Goal: Task Accomplishment & Management: Manage account settings

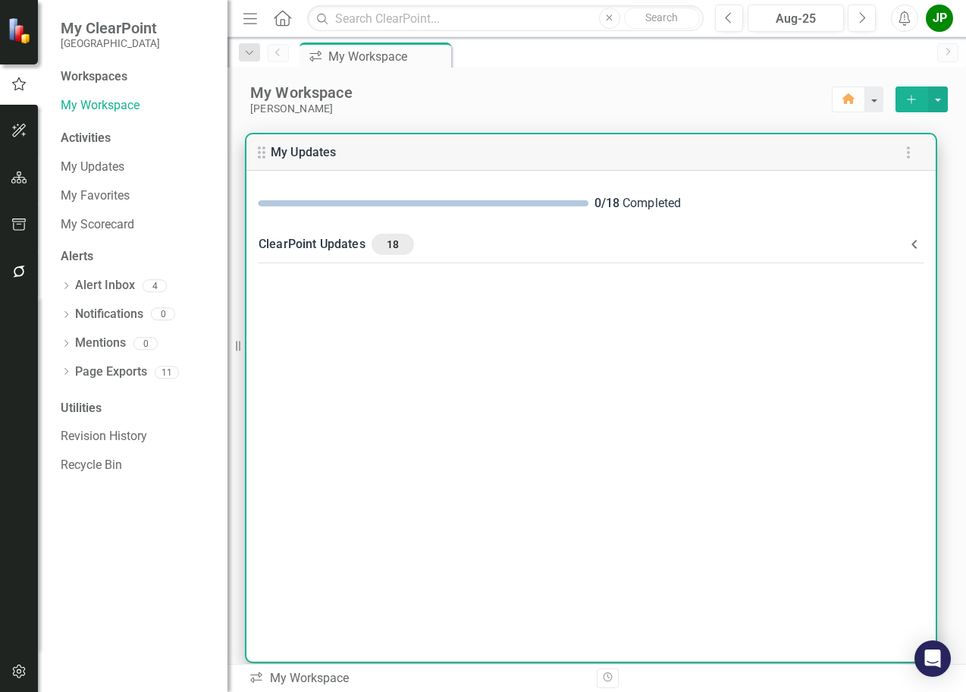
click at [319, 245] on div "ClearPoint Updates 18" at bounding box center [582, 244] width 647 height 21
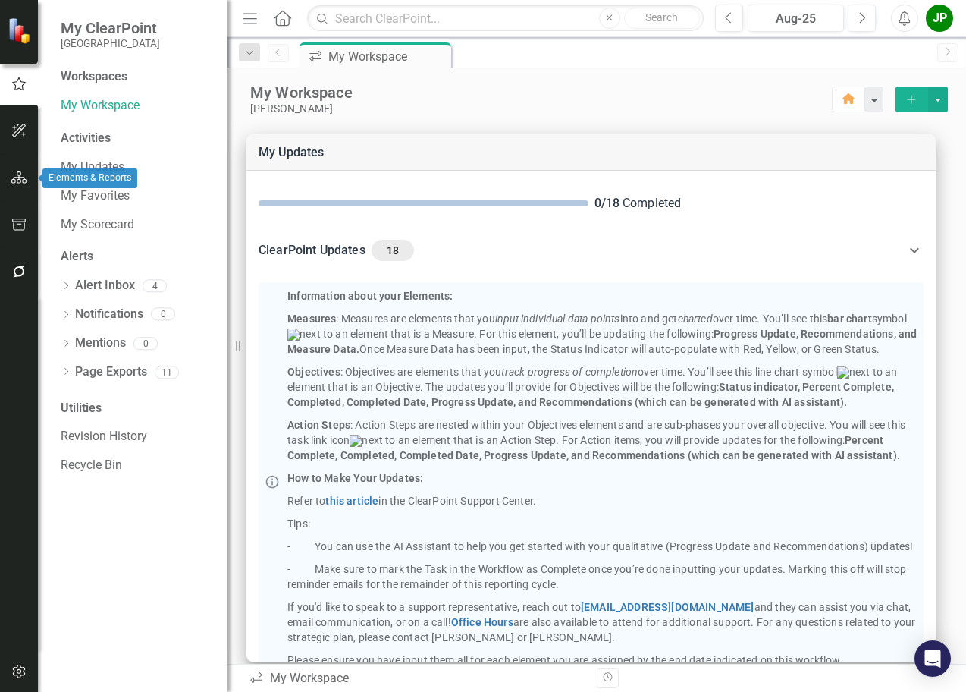
click at [19, 186] on button "button" at bounding box center [19, 178] width 34 height 32
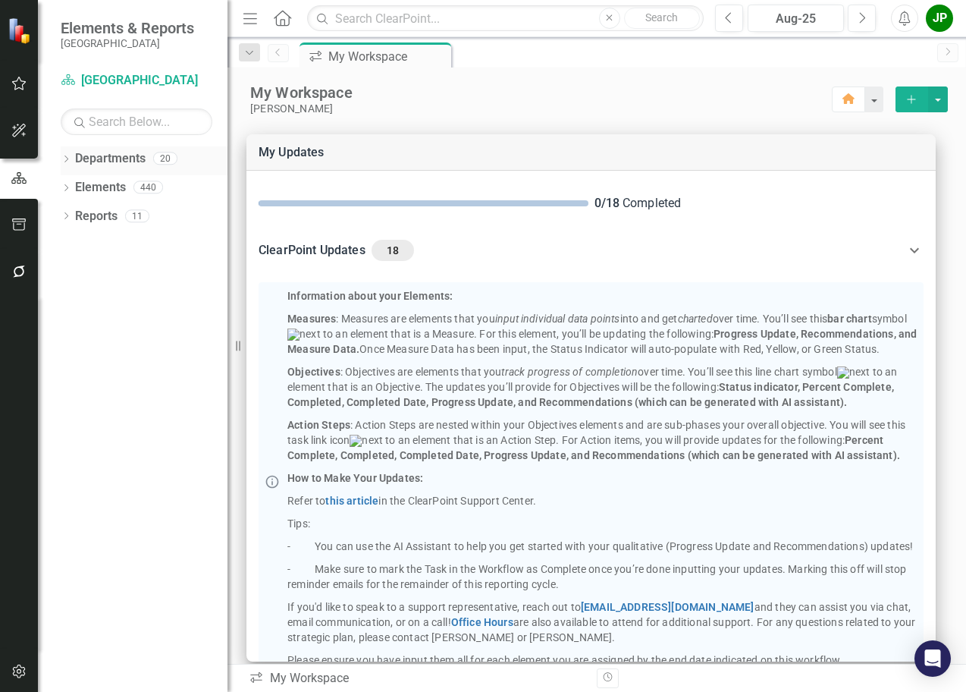
click at [109, 159] on link "Departments" at bounding box center [110, 158] width 71 height 17
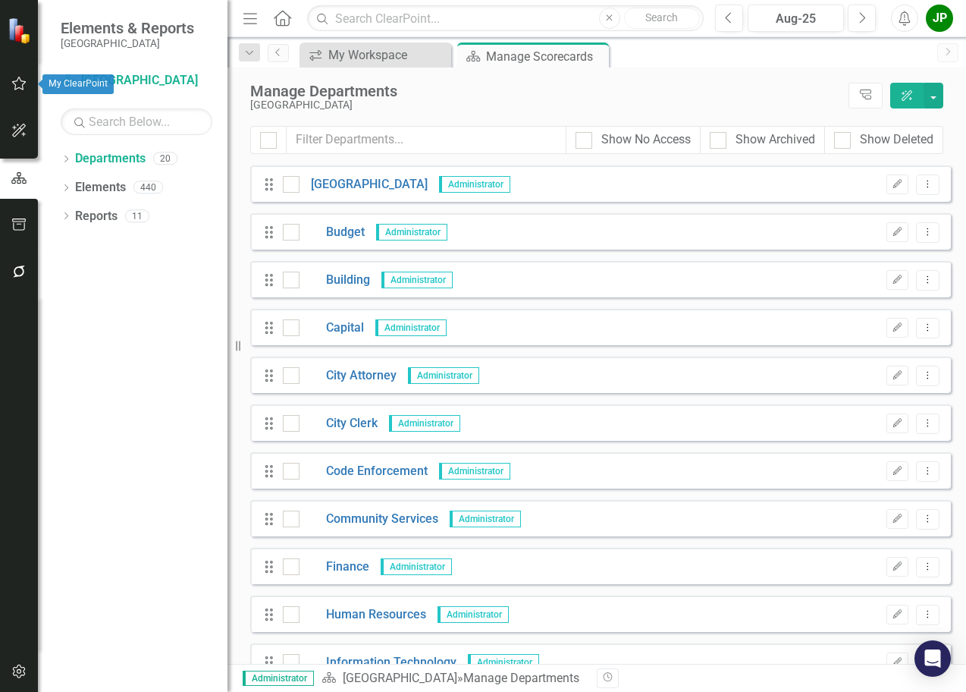
click at [18, 74] on button "button" at bounding box center [19, 84] width 34 height 32
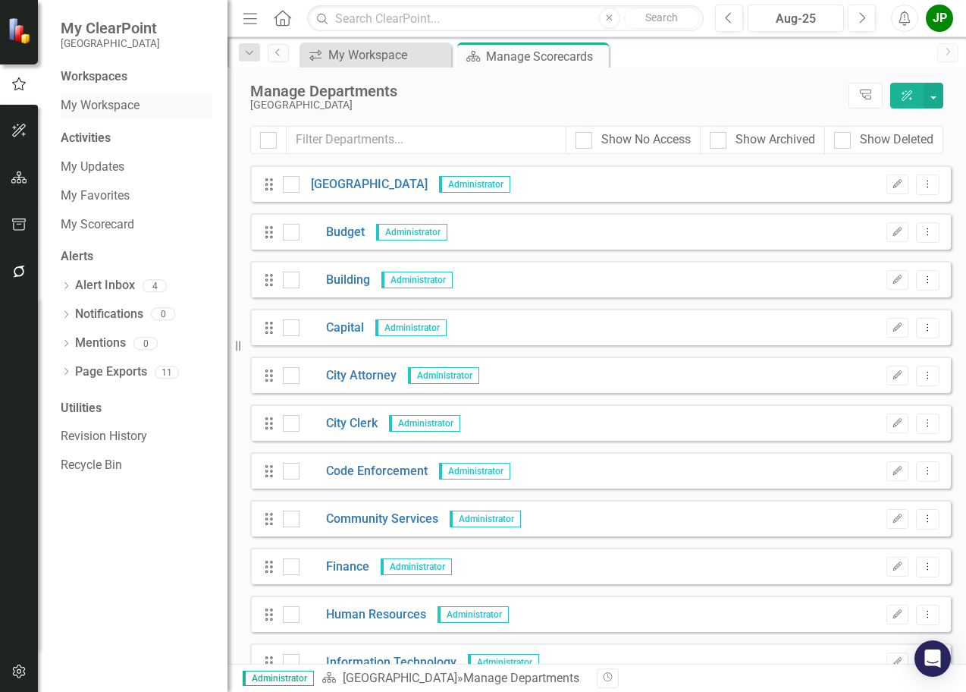
click at [139, 105] on link "My Workspace" at bounding box center [137, 105] width 152 height 17
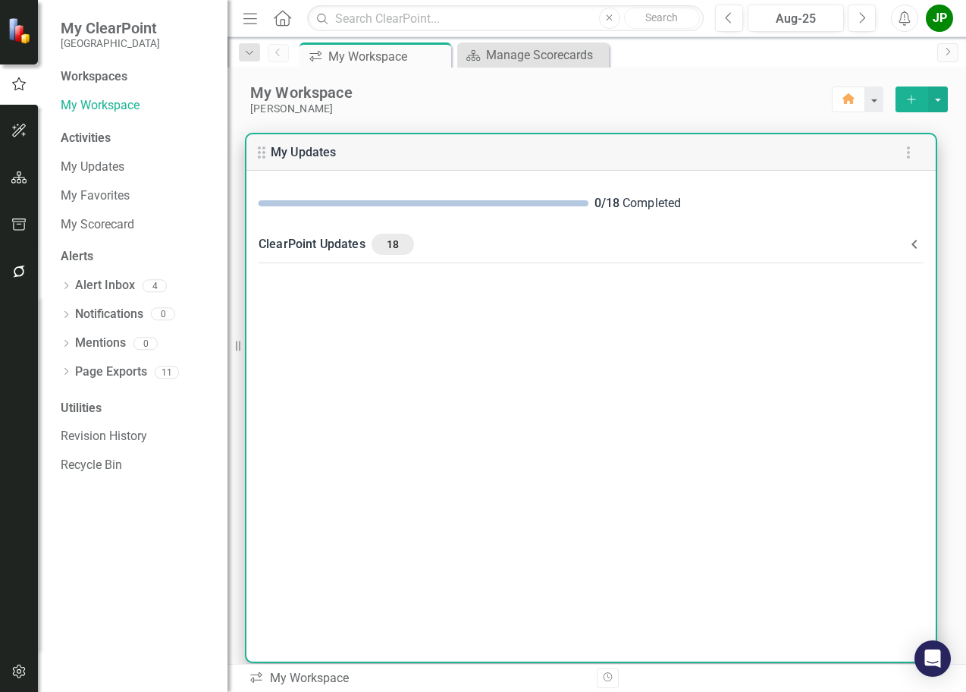
click at [325, 242] on div "ClearPoint Updates 18" at bounding box center [582, 244] width 647 height 21
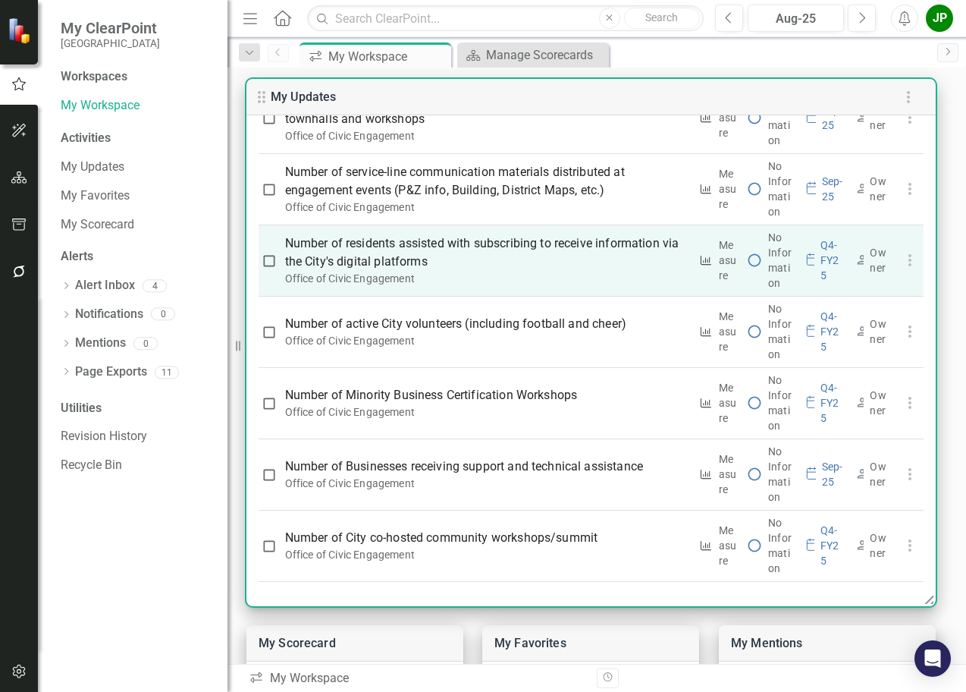
scroll to position [76, 0]
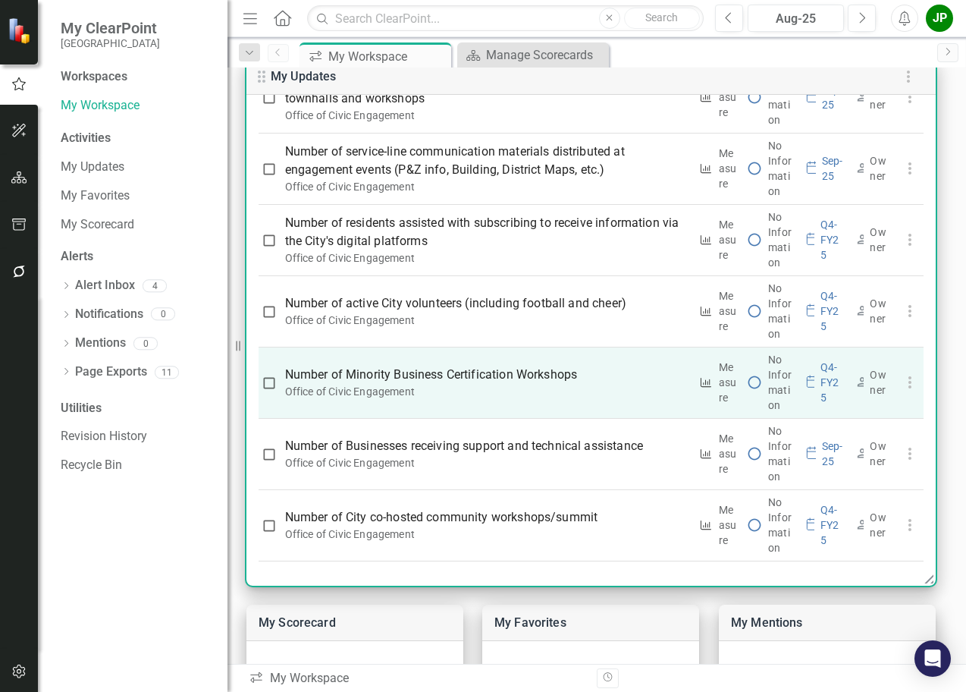
click at [821, 382] on div "Q4-FY25" at bounding box center [833, 383] width 24 height 46
click at [366, 376] on p "Number of Minority Business Certification Workshops" at bounding box center [487, 375] width 404 height 18
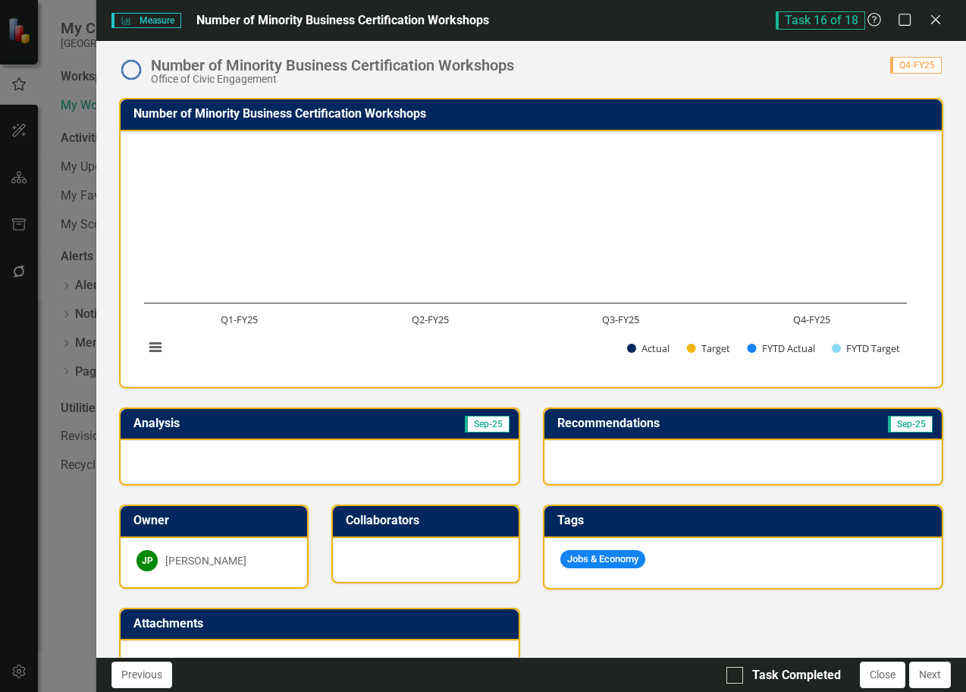
click at [919, 68] on span "Q4-FY25" at bounding box center [917, 65] width 52 height 17
click at [132, 68] on img at bounding box center [131, 70] width 24 height 24
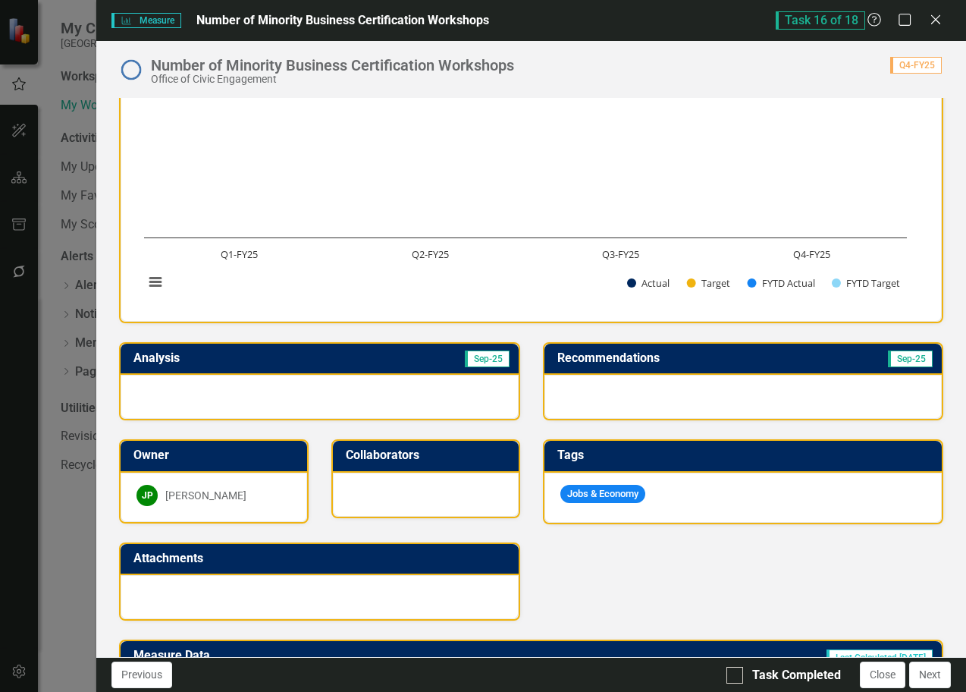
scroll to position [55, 0]
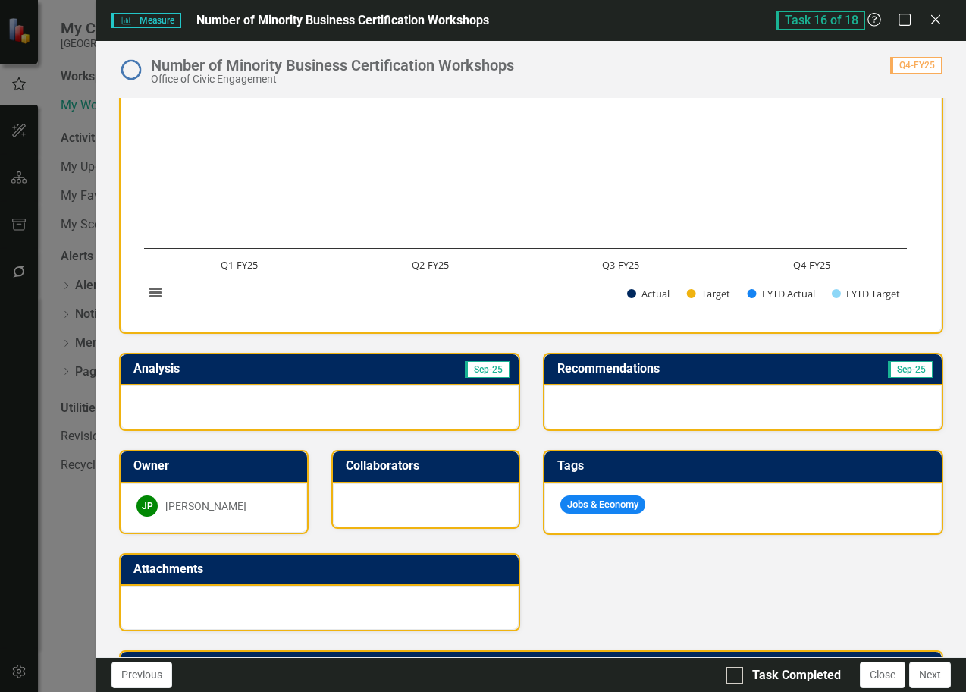
click at [488, 374] on span "Sep-25" at bounding box center [487, 369] width 45 height 17
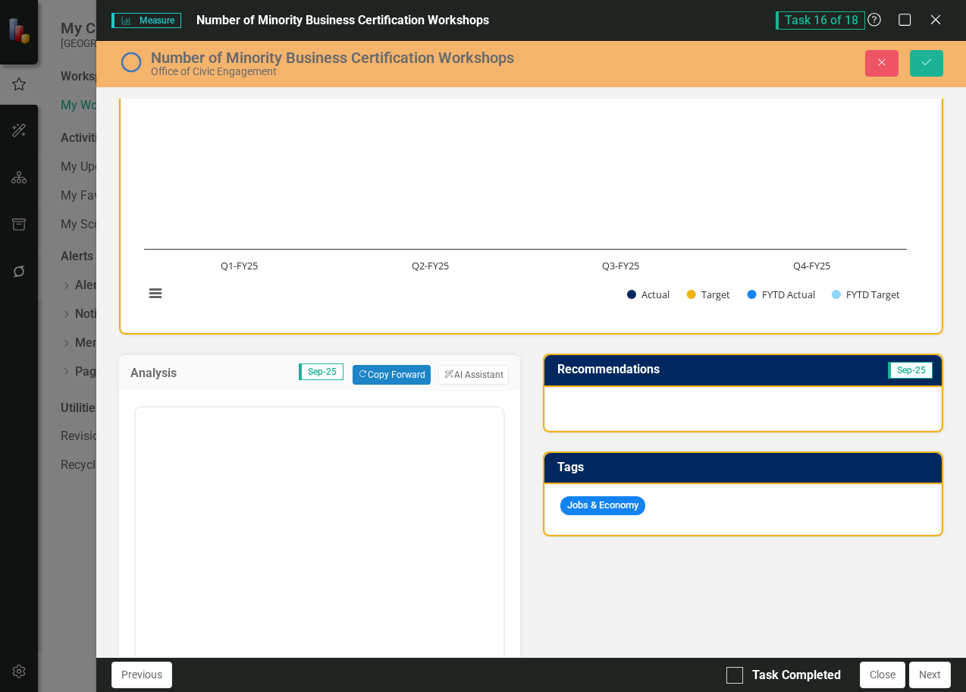
scroll to position [0, 0]
click at [546, 306] on rect "Interactive chart" at bounding box center [526, 204] width 778 height 228
click at [908, 378] on td "Sep-25" at bounding box center [876, 371] width 118 height 25
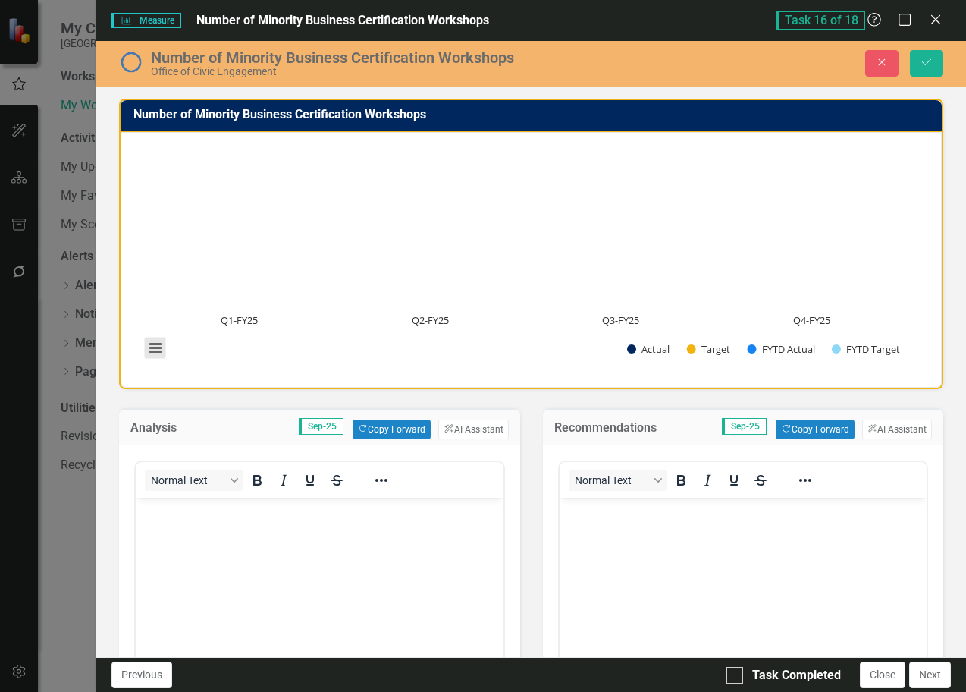
click at [159, 347] on button "View chart menu, Chart" at bounding box center [155, 348] width 21 height 21
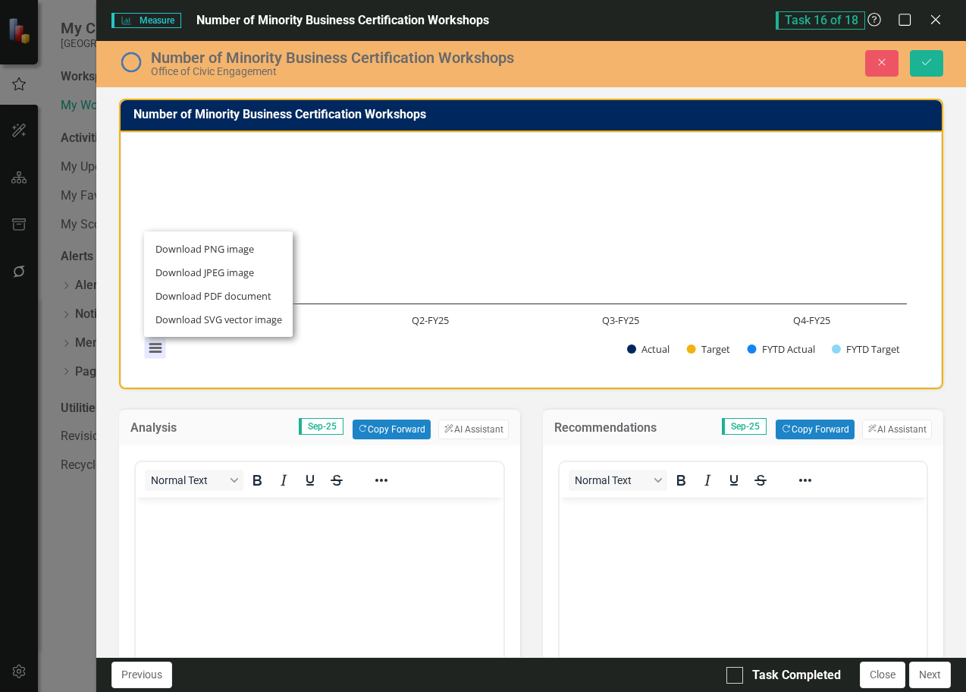
click at [390, 322] on rect "Interactive chart" at bounding box center [526, 258] width 778 height 228
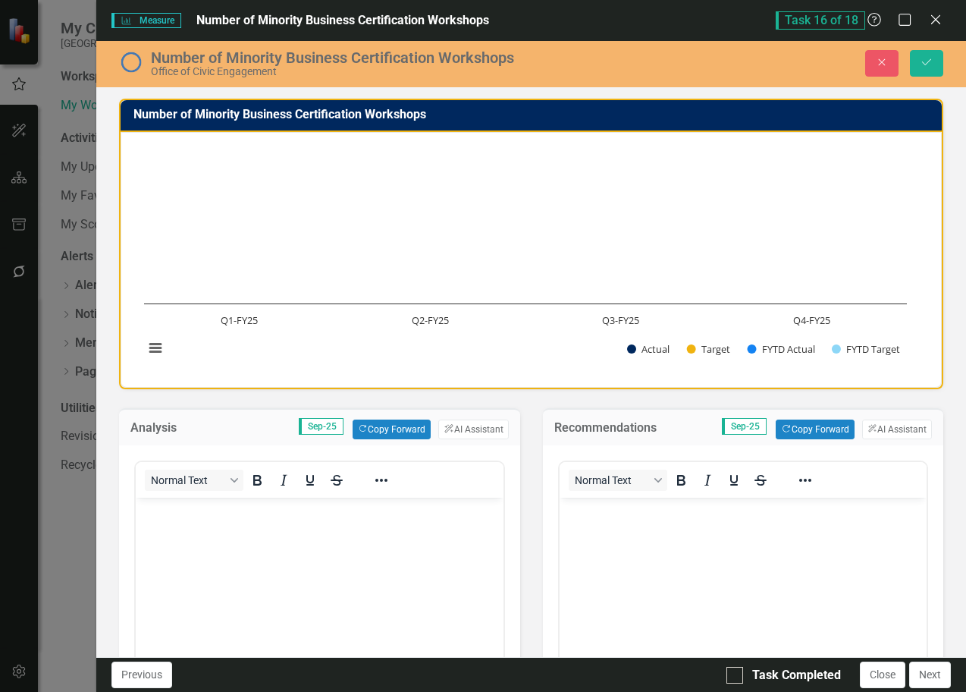
click at [805, 319] on text "Q4-FY25" at bounding box center [812, 320] width 37 height 14
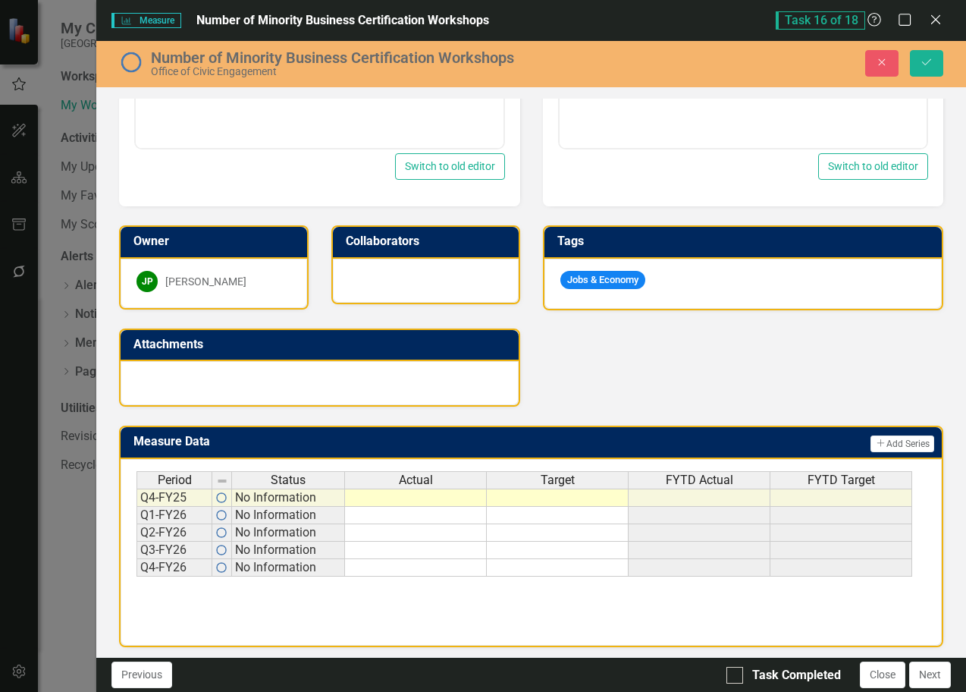
scroll to position [617, 0]
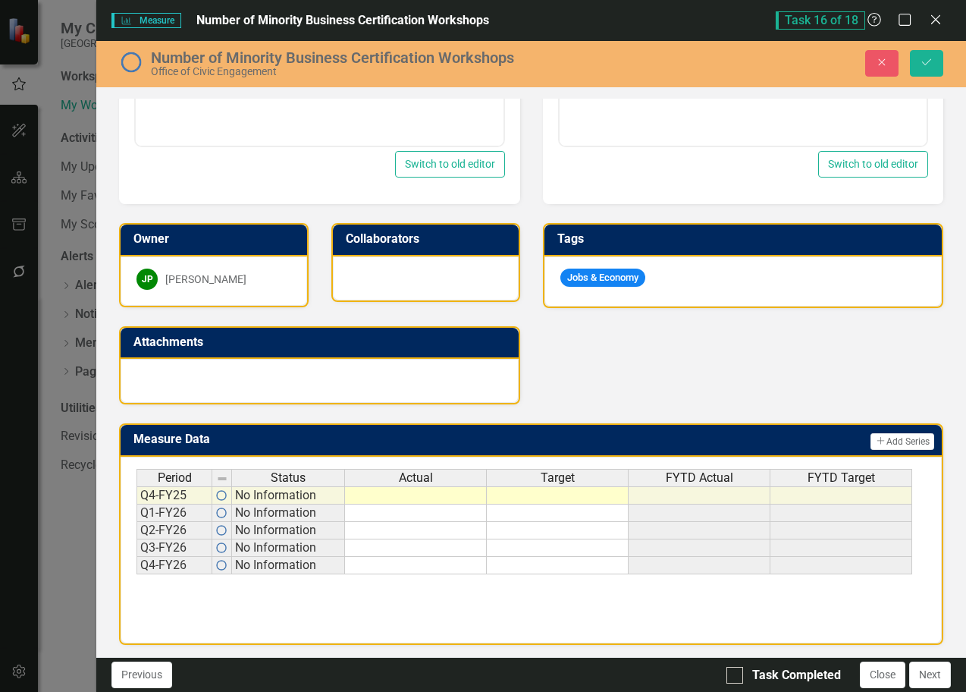
click at [428, 496] on td at bounding box center [416, 495] width 142 height 18
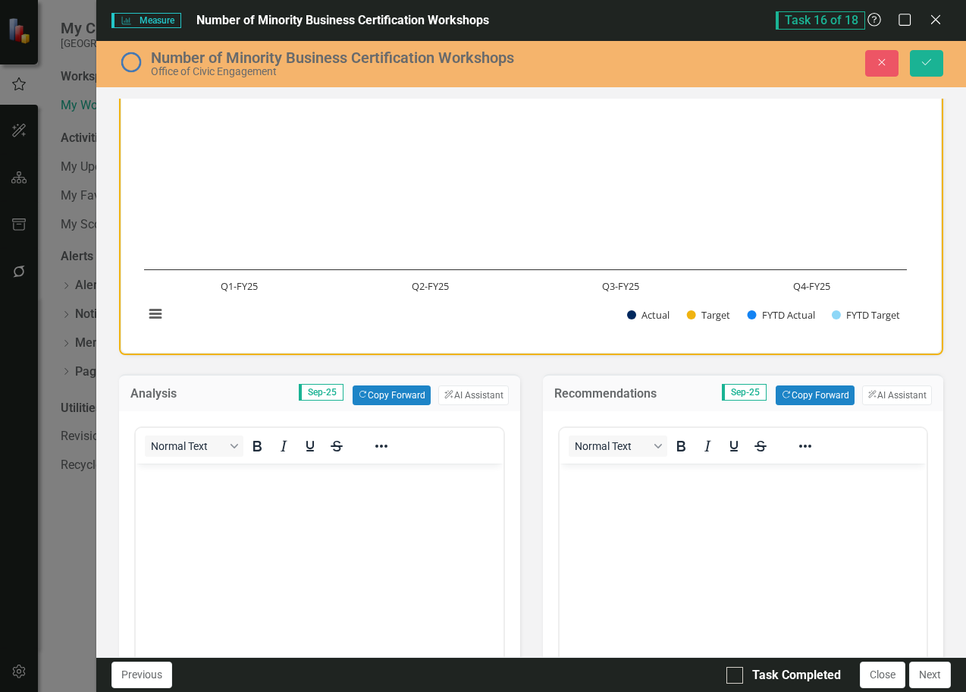
scroll to position [0, 0]
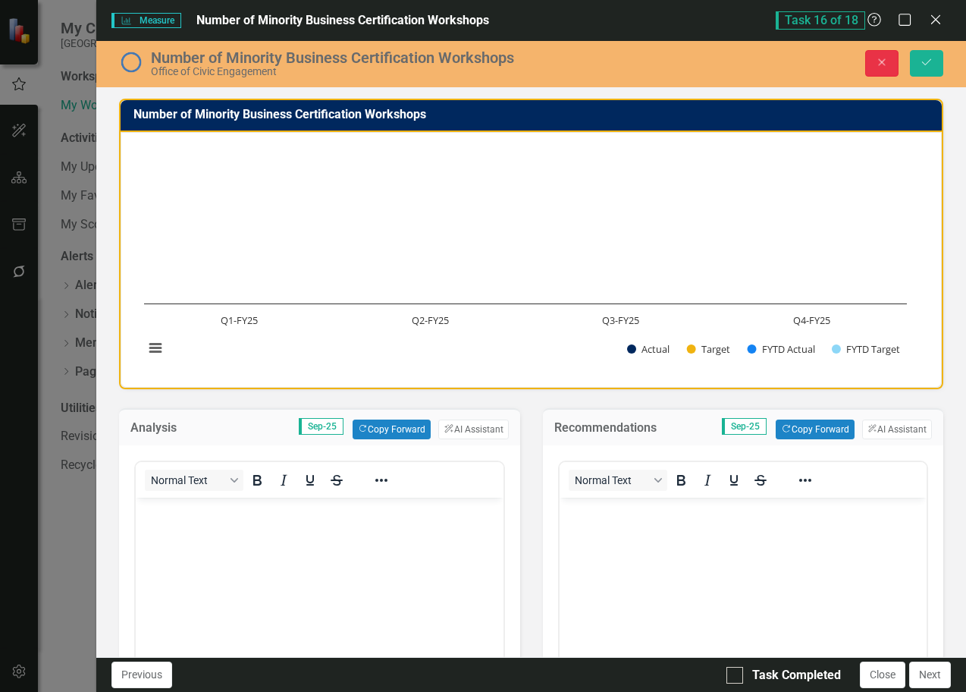
click at [882, 71] on button "Close" at bounding box center [882, 63] width 33 height 27
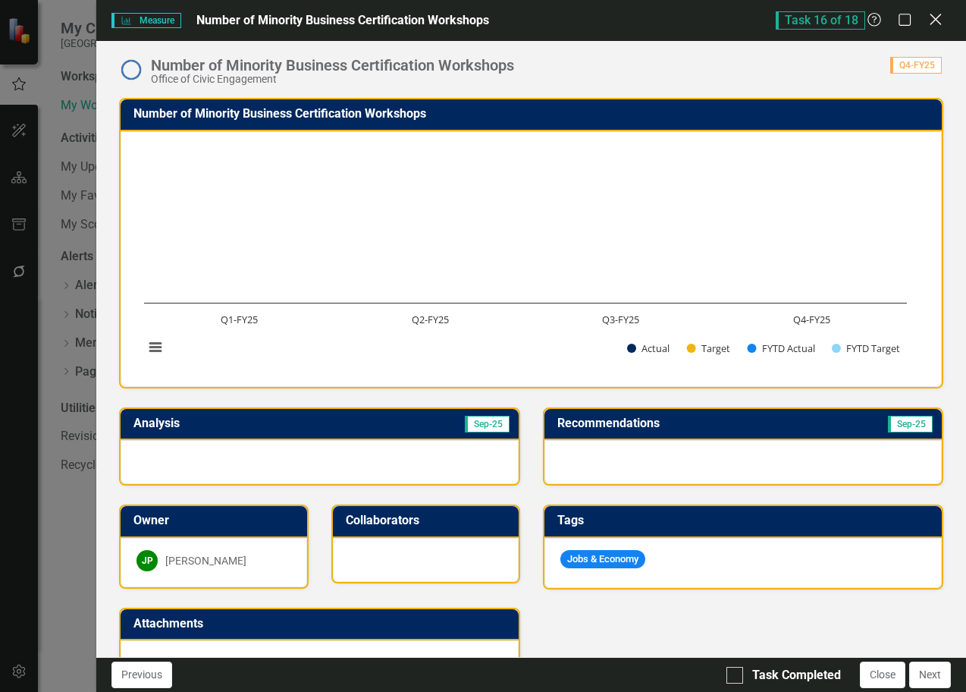
click at [941, 20] on icon "Close" at bounding box center [935, 19] width 19 height 14
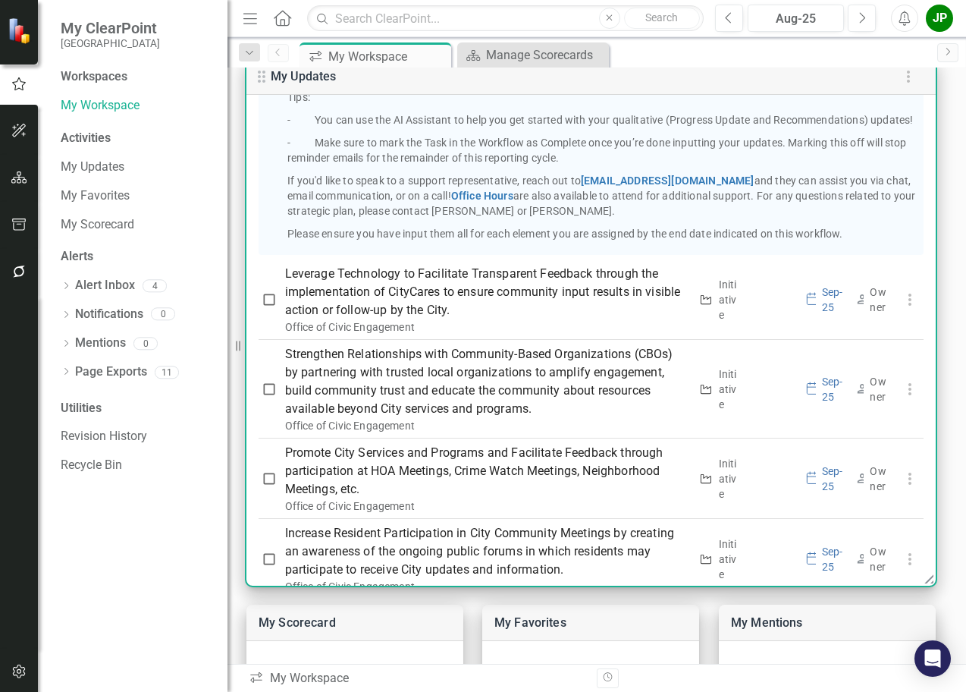
scroll to position [423, 0]
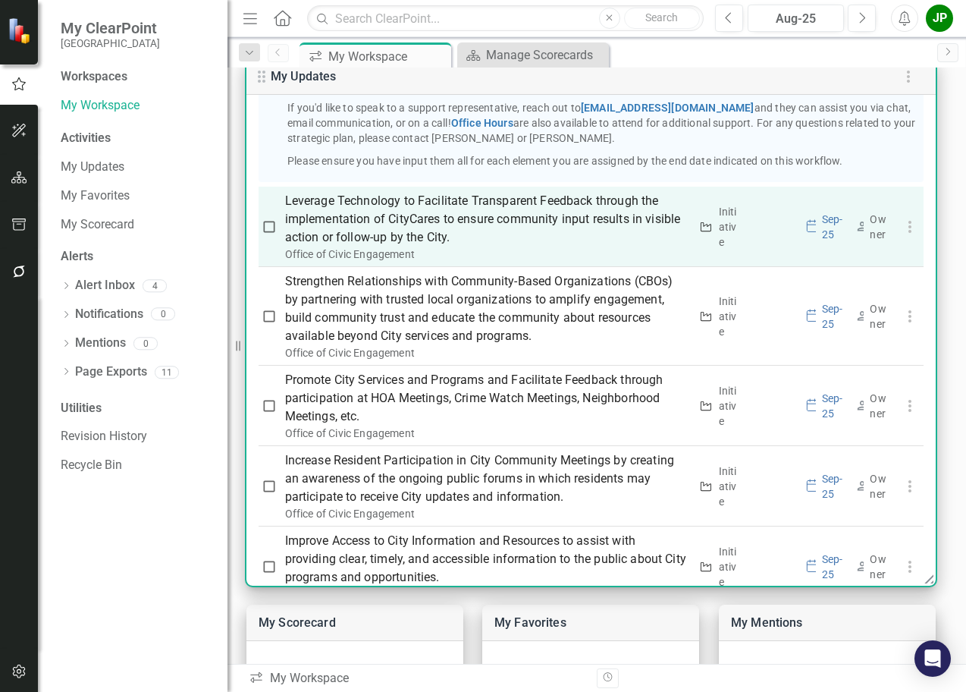
click at [633, 247] on p "Leverage Technology to Facilitate Transparent Feedback through the implementati…" at bounding box center [487, 219] width 404 height 55
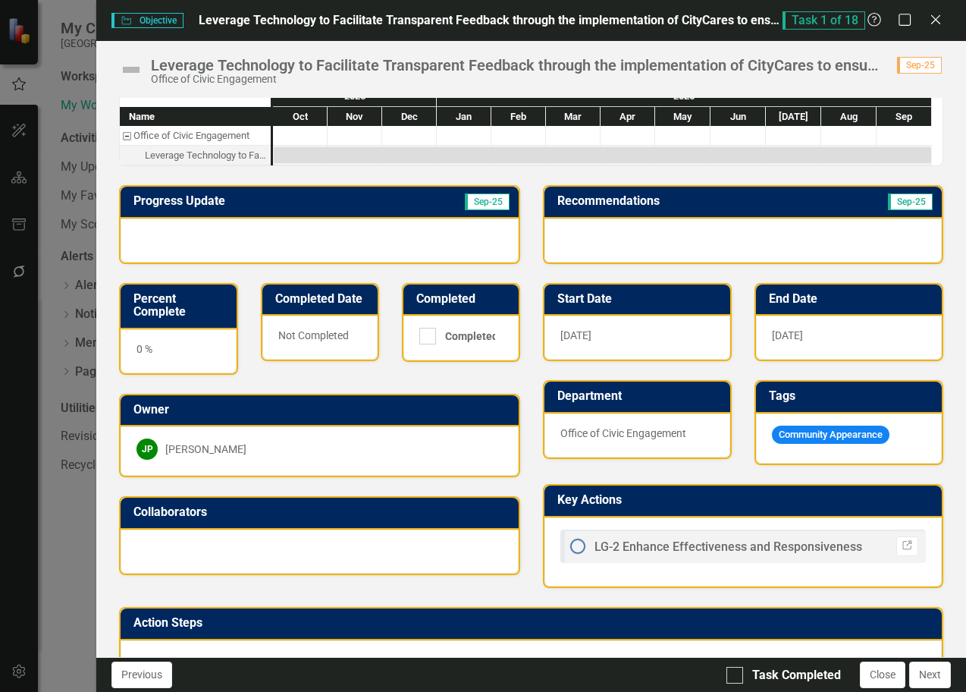
scroll to position [0, 0]
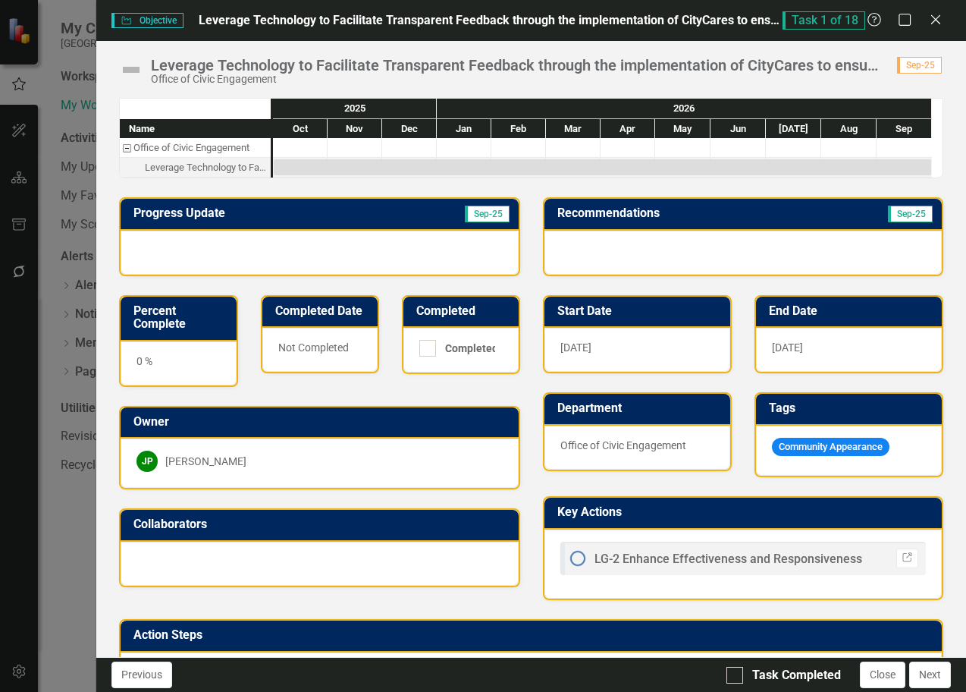
click at [295, 142] on div at bounding box center [300, 147] width 55 height 19
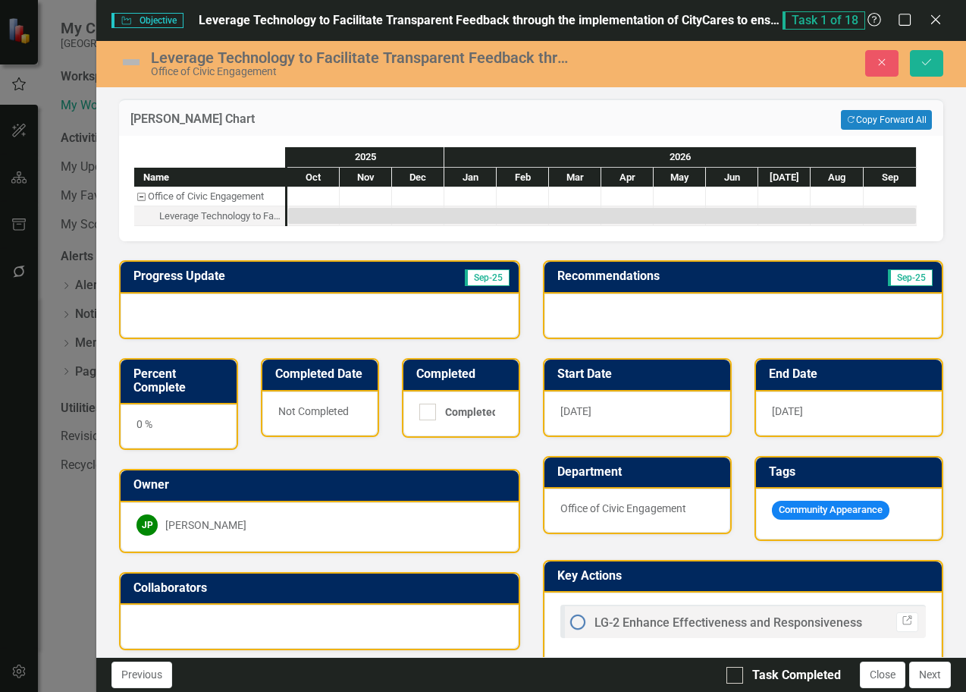
click at [323, 192] on div at bounding box center [314, 196] width 52 height 19
click at [316, 215] on div "Task: Start date: 2025-10-01 End date: 2026-09-30" at bounding box center [602, 216] width 628 height 16
click at [296, 221] on div "Task: Start date: 2025-10-01 End date: 2026-09-30" at bounding box center [602, 216] width 628 height 16
click at [322, 214] on div "Task: Start date: 2025-10-01 End date: 2026-09-30" at bounding box center [602, 216] width 628 height 16
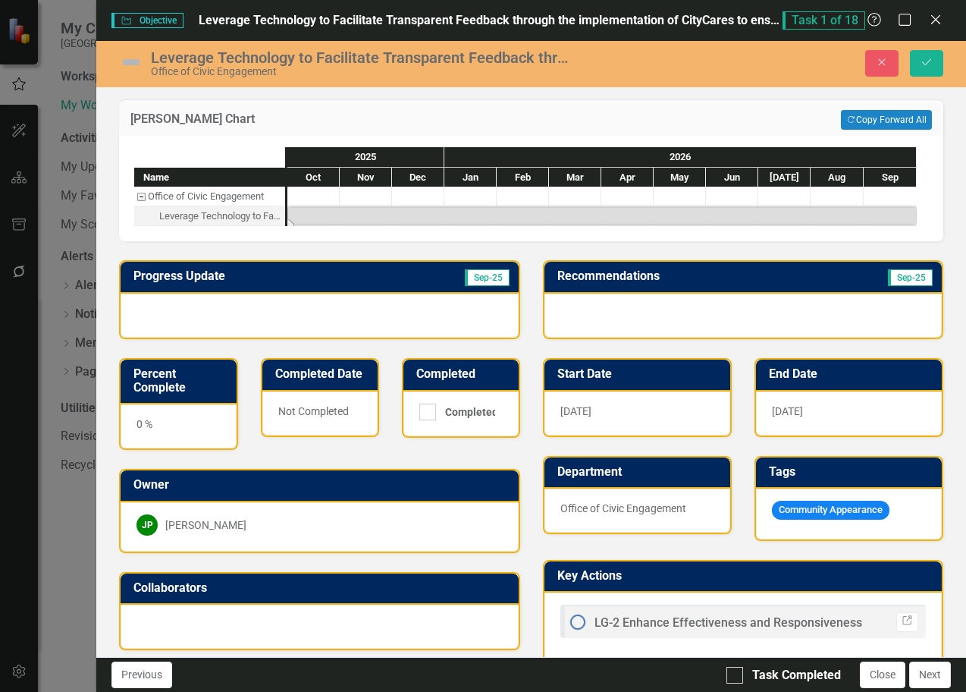
click at [322, 214] on div "Task: Start date: 2025-10-01 End date: 2026-09-30" at bounding box center [602, 216] width 628 height 16
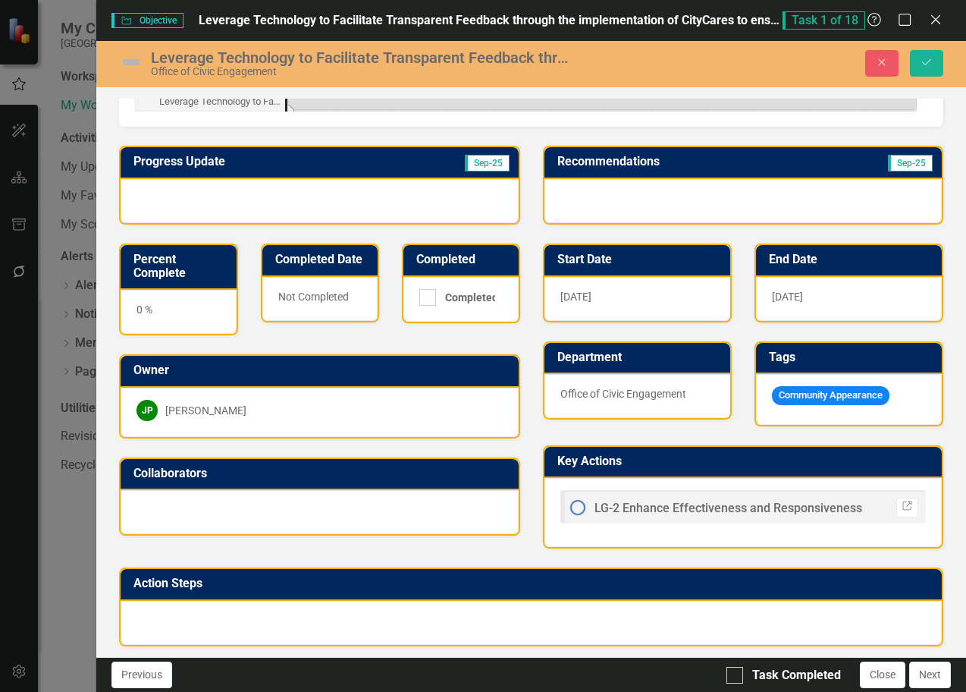
scroll to position [117, 0]
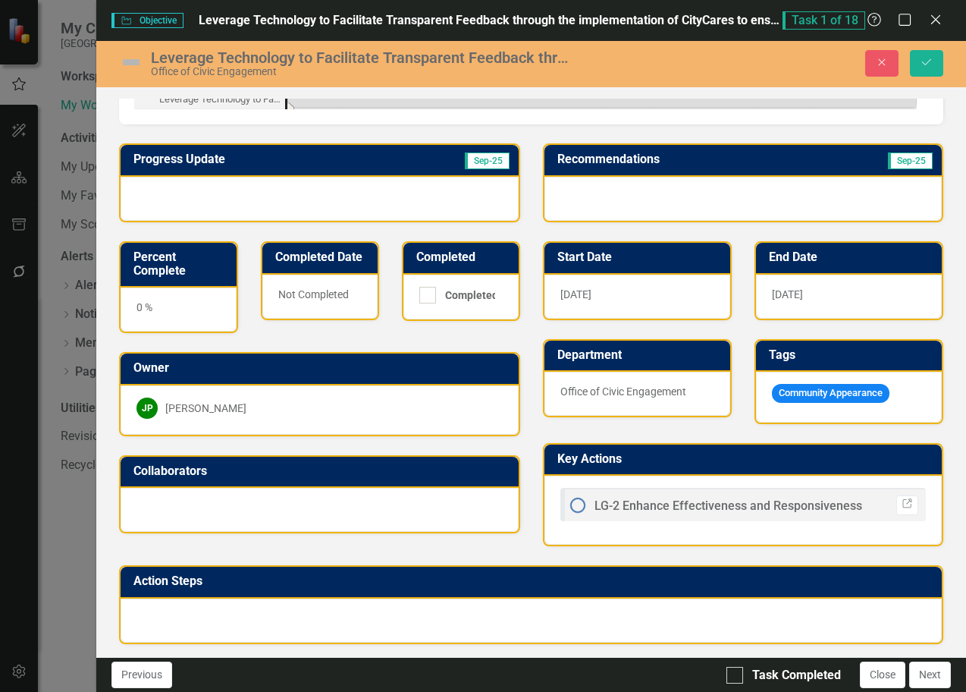
click at [477, 165] on span "Sep-25" at bounding box center [487, 160] width 45 height 17
click at [477, 166] on span "Sep-25" at bounding box center [487, 160] width 45 height 17
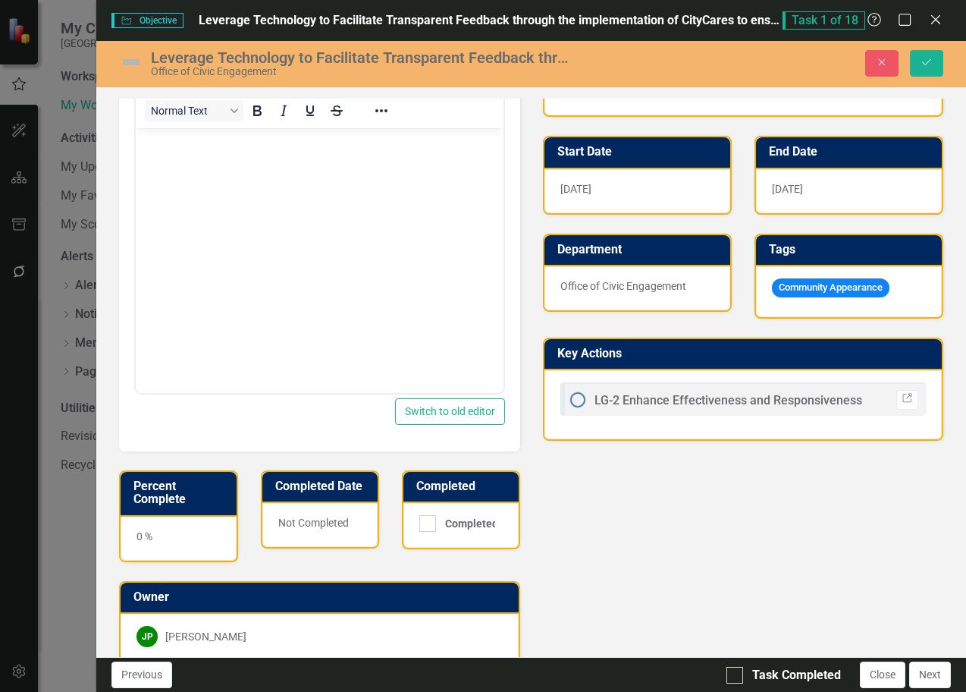
scroll to position [420, 0]
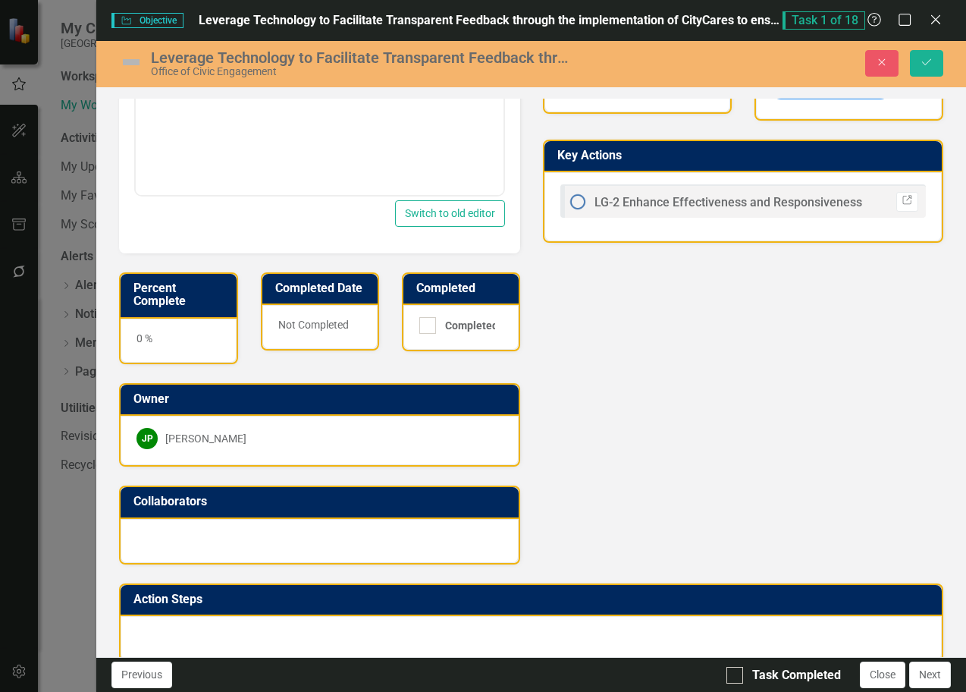
click at [653, 380] on div "Progress Update Sep-25 Copy Forward Copy Forward ClearPoint AI AI Assistant Nor…" at bounding box center [531, 192] width 847 height 743
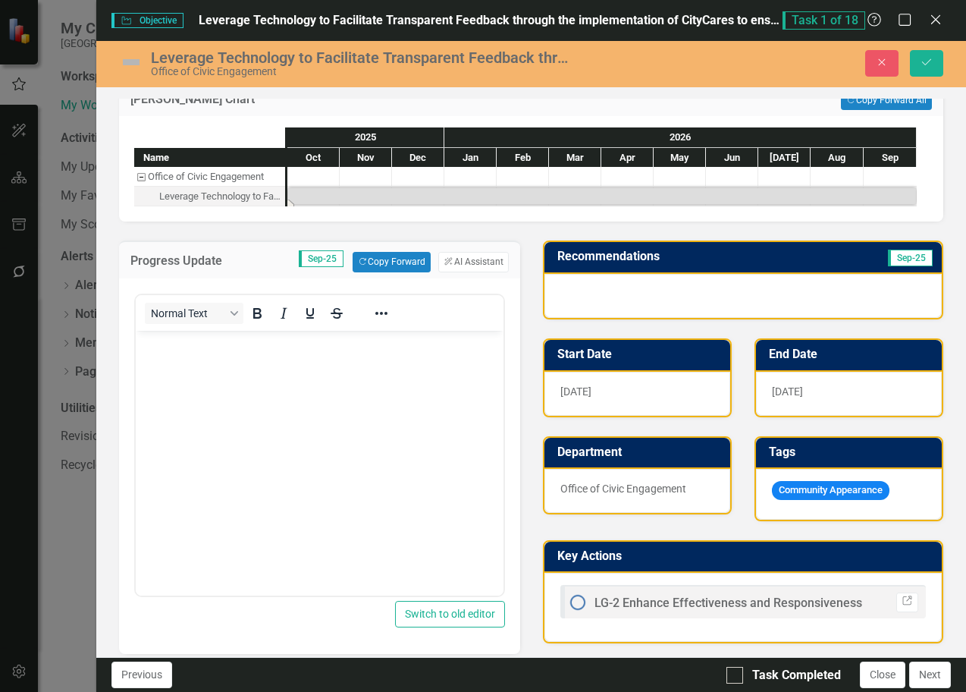
scroll to position [0, 0]
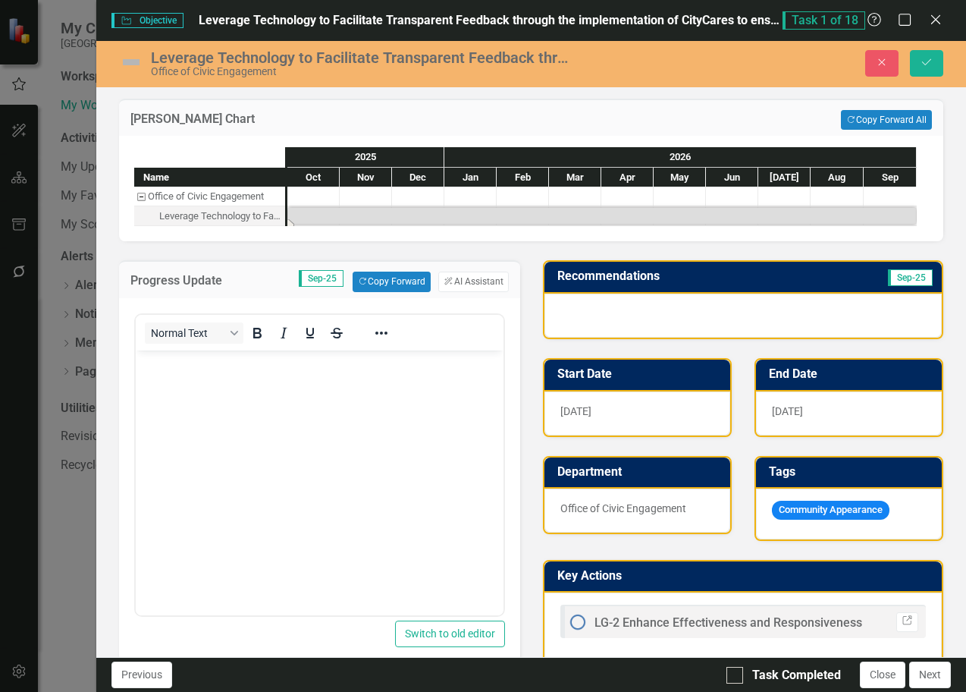
click at [319, 284] on span "Sep-25" at bounding box center [321, 278] width 45 height 17
click at [143, 195] on div "Office of Civic Engagement" at bounding box center [141, 197] width 14 height 20
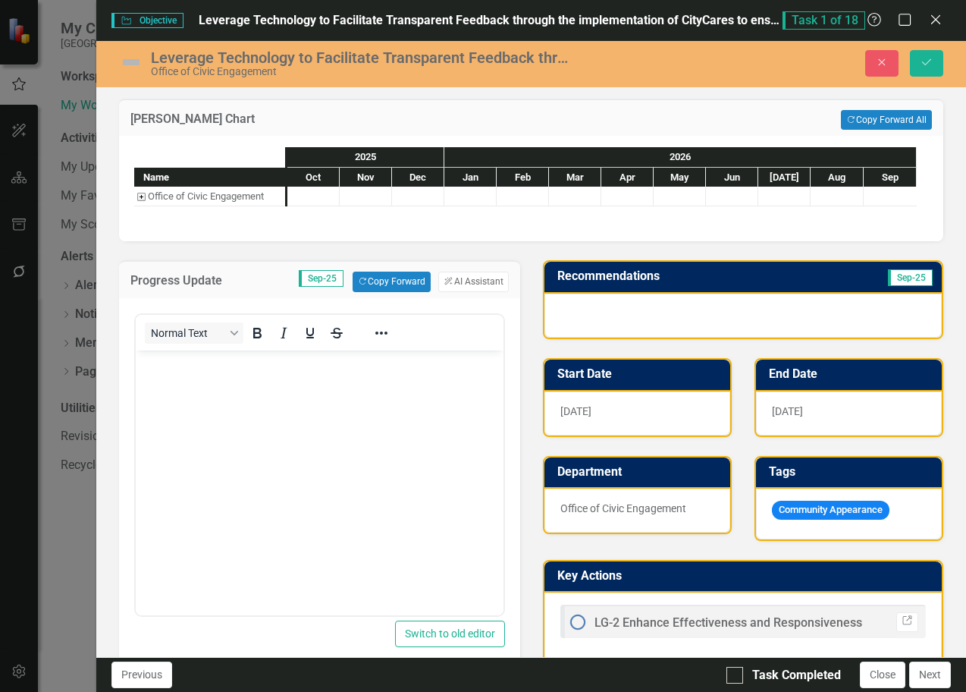
click at [143, 195] on div "Office of Civic Engagement" at bounding box center [141, 197] width 14 height 20
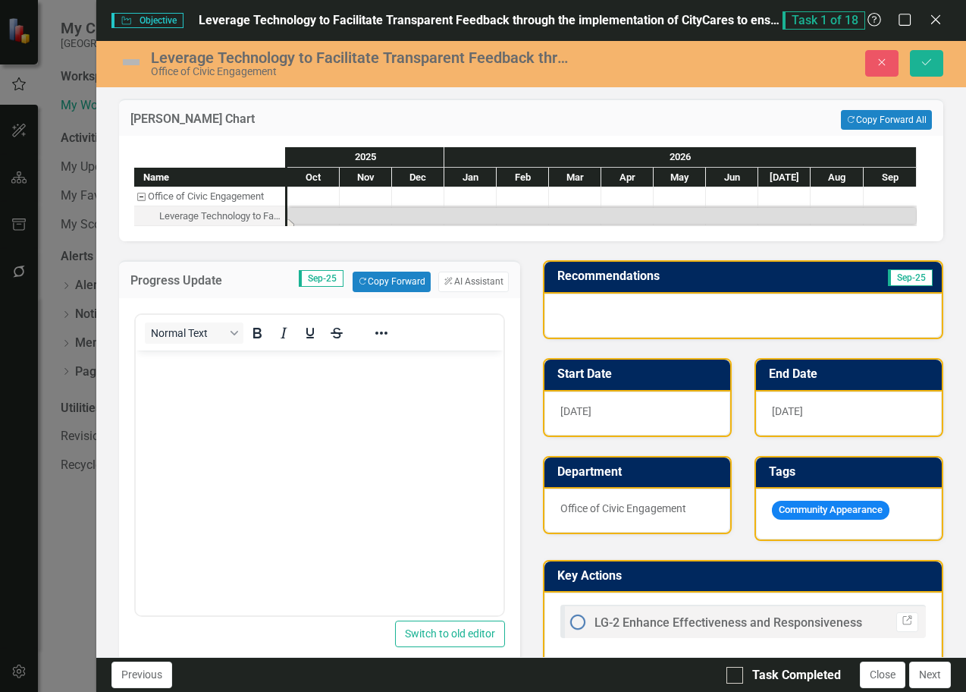
click at [316, 215] on div "Task: Start date: 2025-10-01 End date: 2026-09-30" at bounding box center [602, 216] width 628 height 16
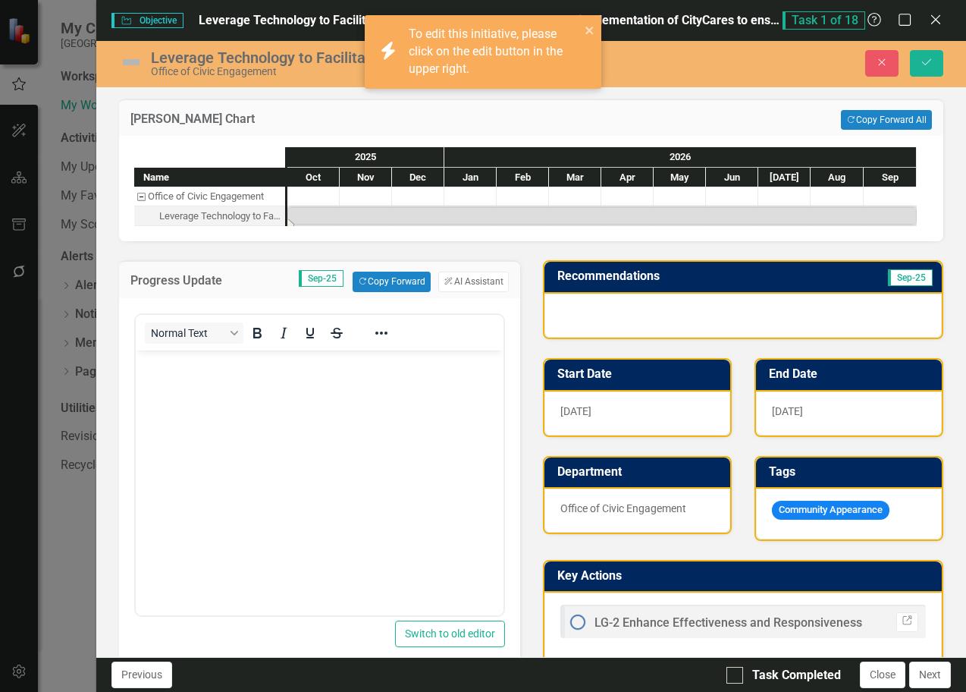
click at [316, 212] on div "Task: Start date: 2025-10-01 End date: 2026-09-30" at bounding box center [602, 216] width 628 height 16
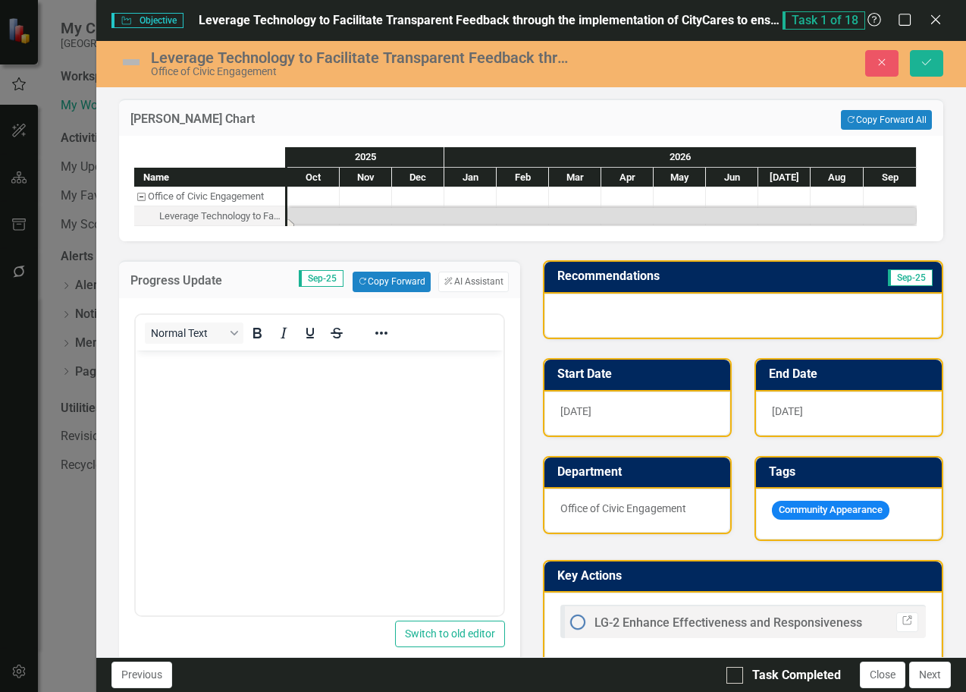
click at [613, 118] on td "Copy Forward Copy Forward All" at bounding box center [763, 120] width 340 height 20
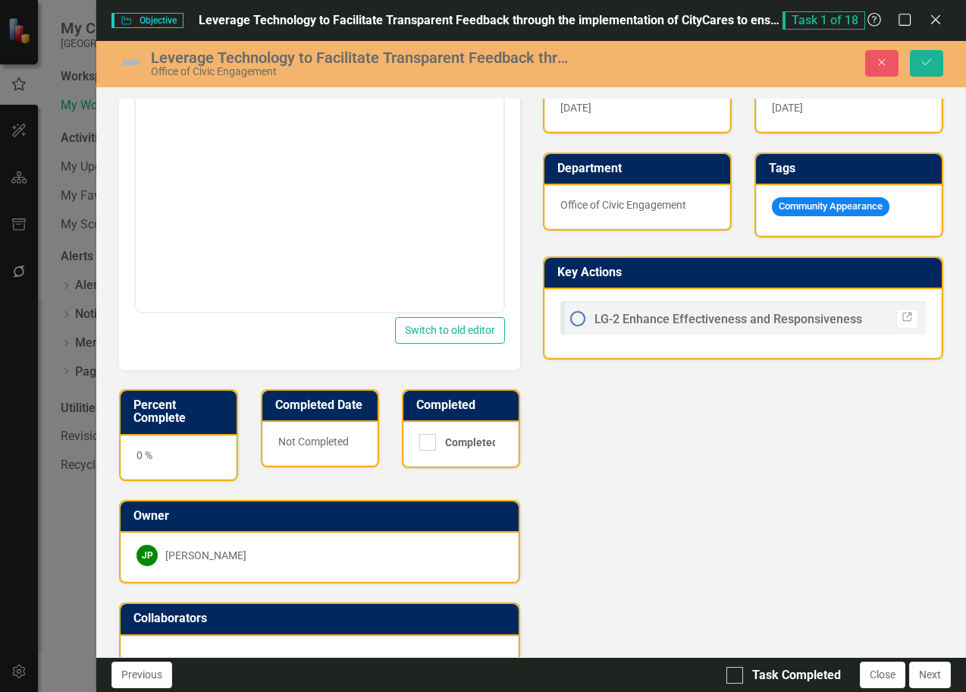
scroll to position [438, 0]
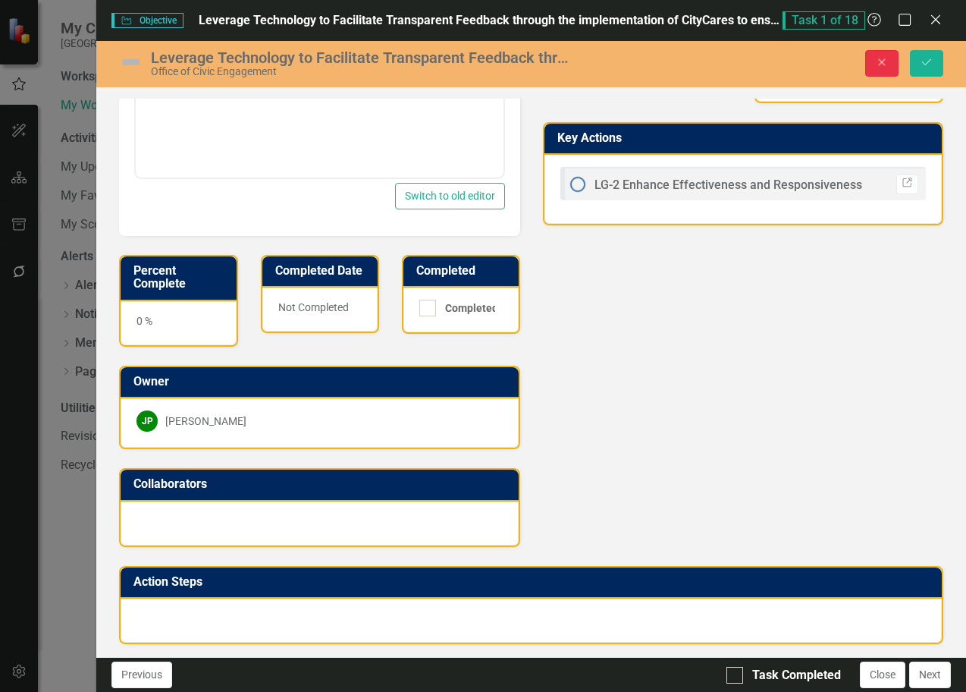
click at [884, 64] on icon "Close" at bounding box center [882, 62] width 14 height 11
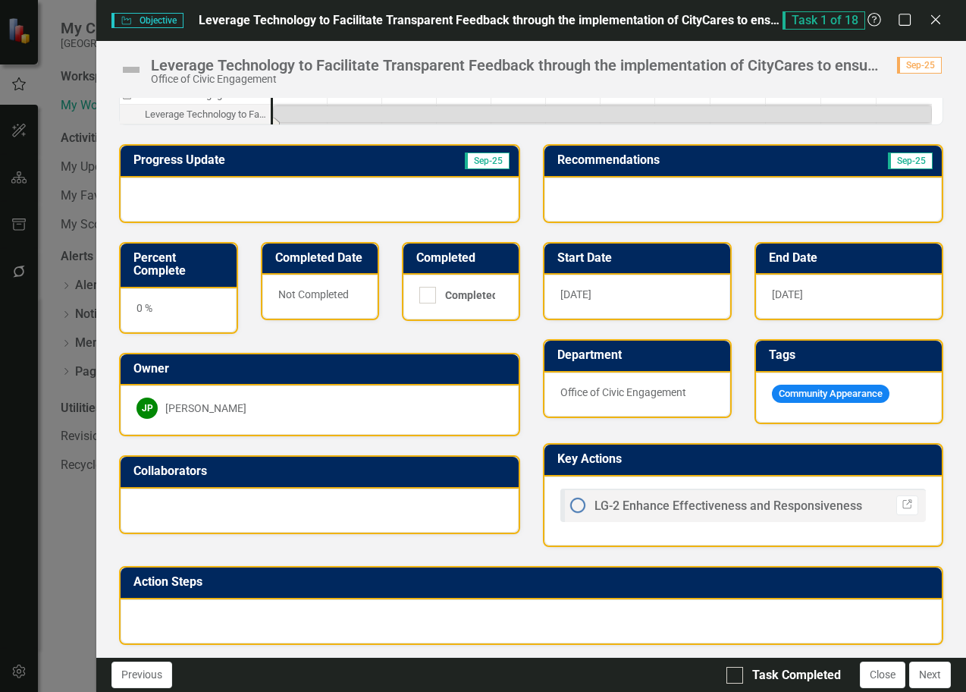
scroll to position [0, 0]
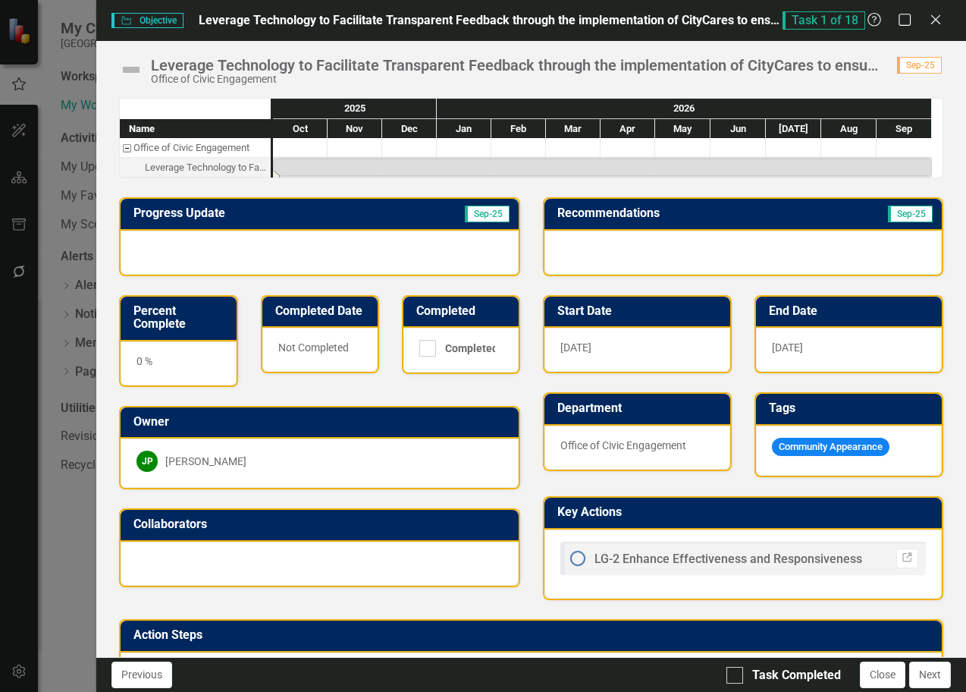
click at [297, 146] on div at bounding box center [300, 147] width 55 height 19
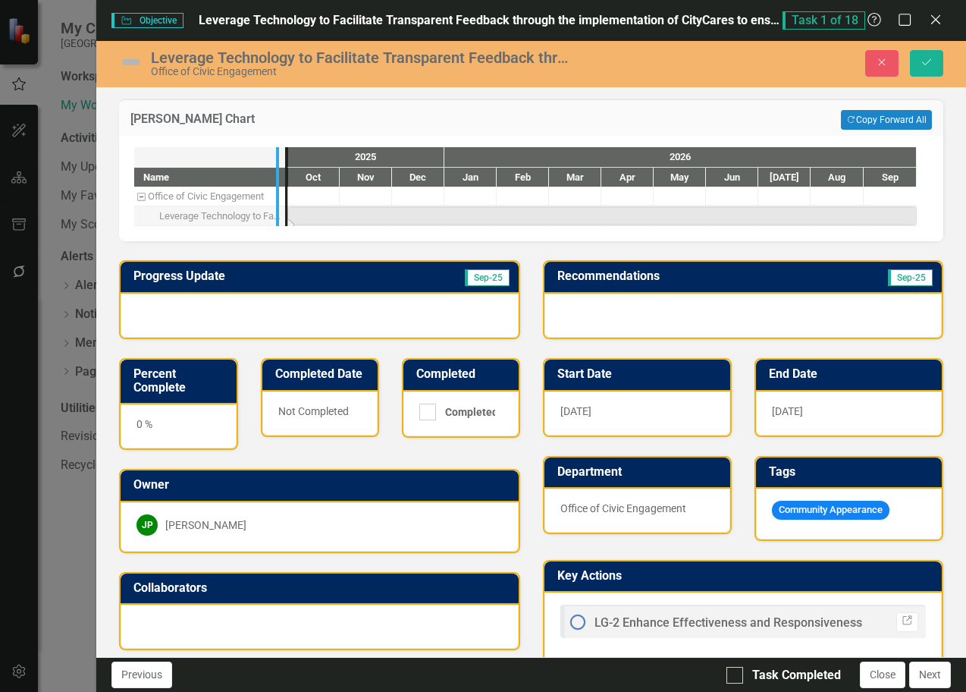
drag, startPoint x: 287, startPoint y: 203, endPoint x: 278, endPoint y: 204, distance: 9.1
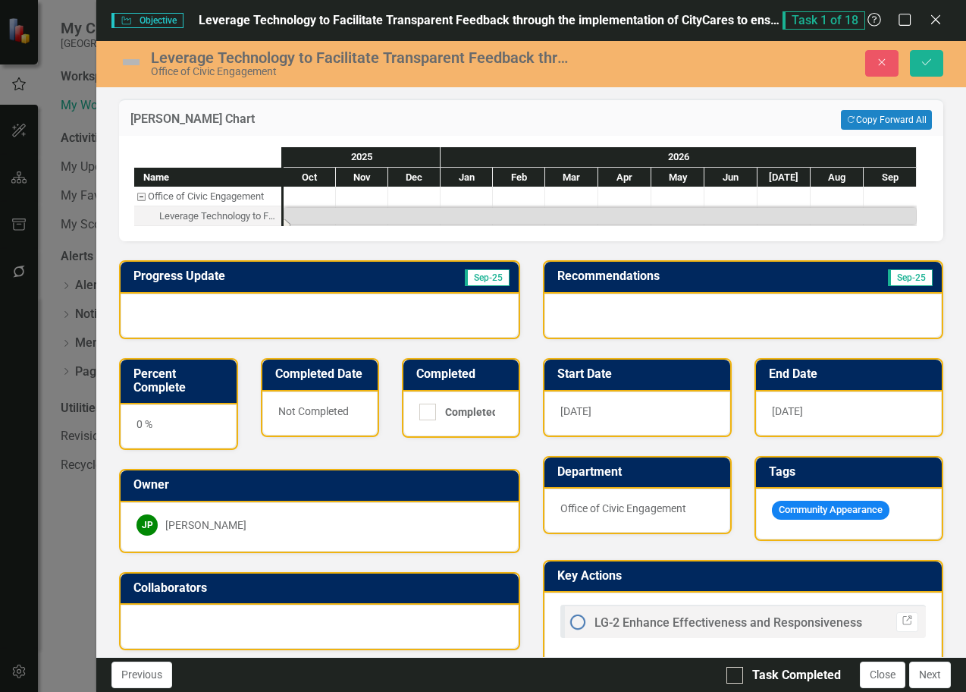
click at [894, 190] on div at bounding box center [890, 196] width 53 height 19
click at [577, 401] on div "[DATE]" at bounding box center [638, 413] width 186 height 44
click at [580, 410] on span "[DATE]" at bounding box center [576, 411] width 31 height 12
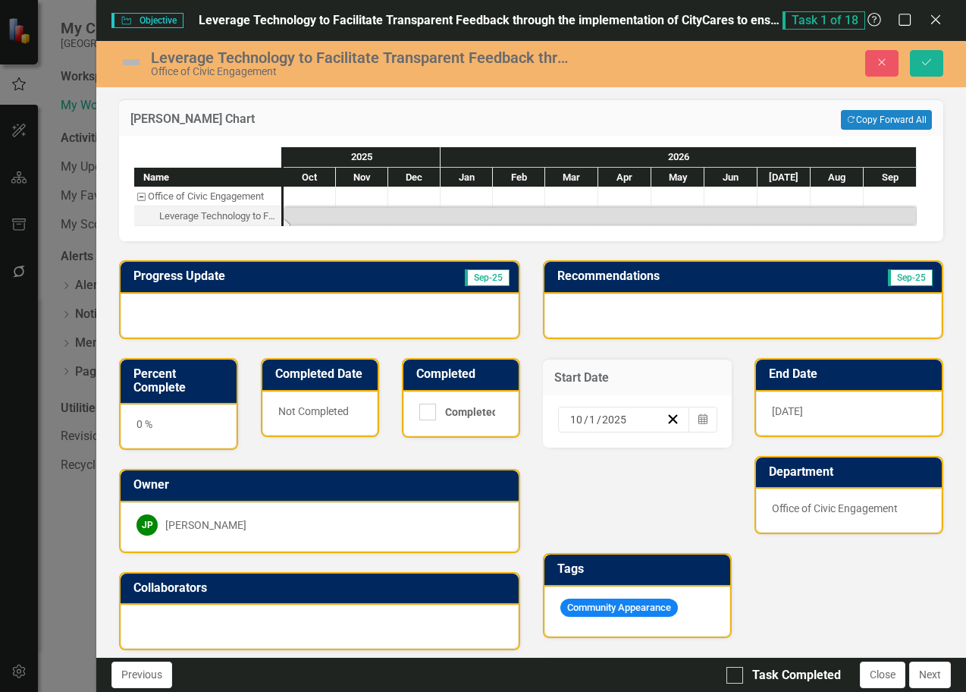
click at [580, 410] on div "[DATE]" at bounding box center [624, 420] width 132 height 26
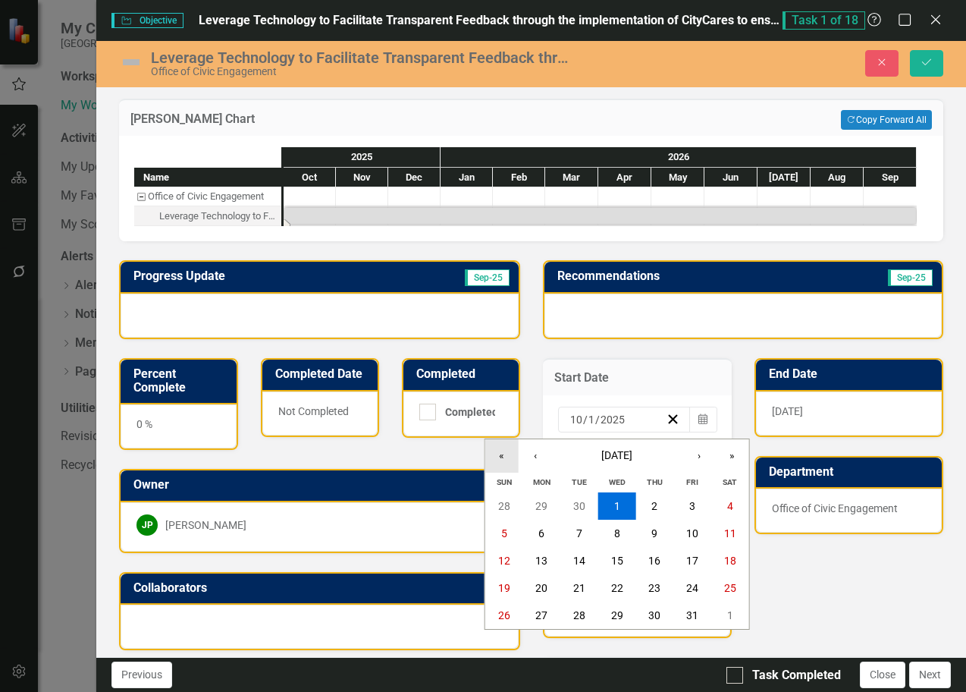
click at [508, 457] on button "«" at bounding box center [502, 455] width 33 height 33
click at [727, 454] on button "»" at bounding box center [732, 455] width 33 height 33
click at [539, 460] on button "‹" at bounding box center [535, 455] width 33 height 33
click at [541, 504] on abbr "1" at bounding box center [542, 506] width 6 height 12
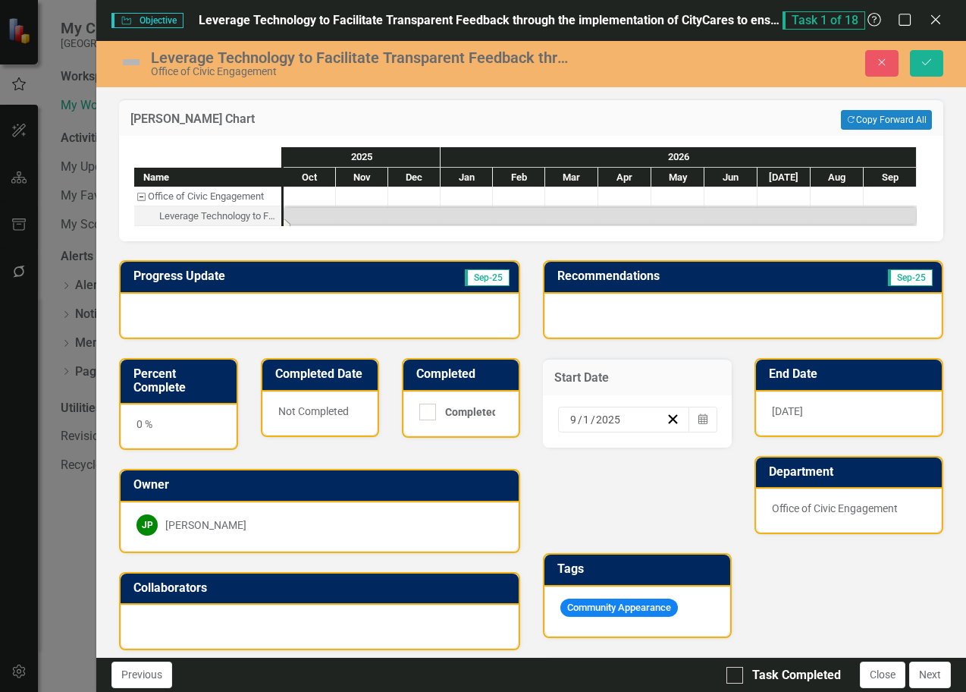
click at [698, 471] on div "Recommendations Sep-25 Start Date [DATE] Calendar End Date [DATE] Department Of…" at bounding box center [743, 501] width 423 height 520
click at [935, 71] on button "Save" at bounding box center [926, 63] width 33 height 27
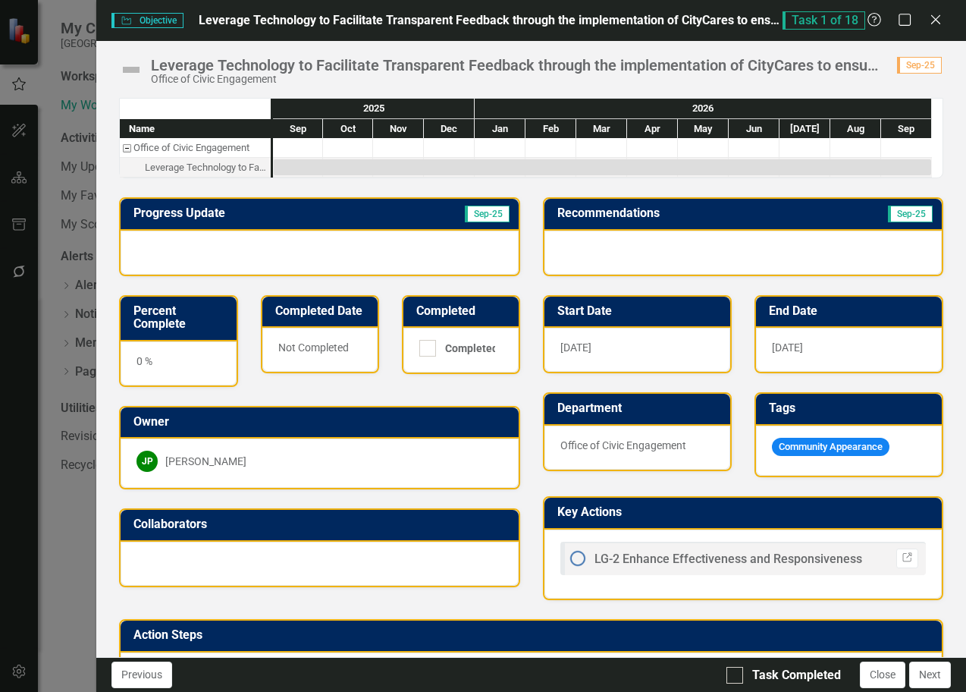
click at [296, 144] on div at bounding box center [298, 147] width 50 height 19
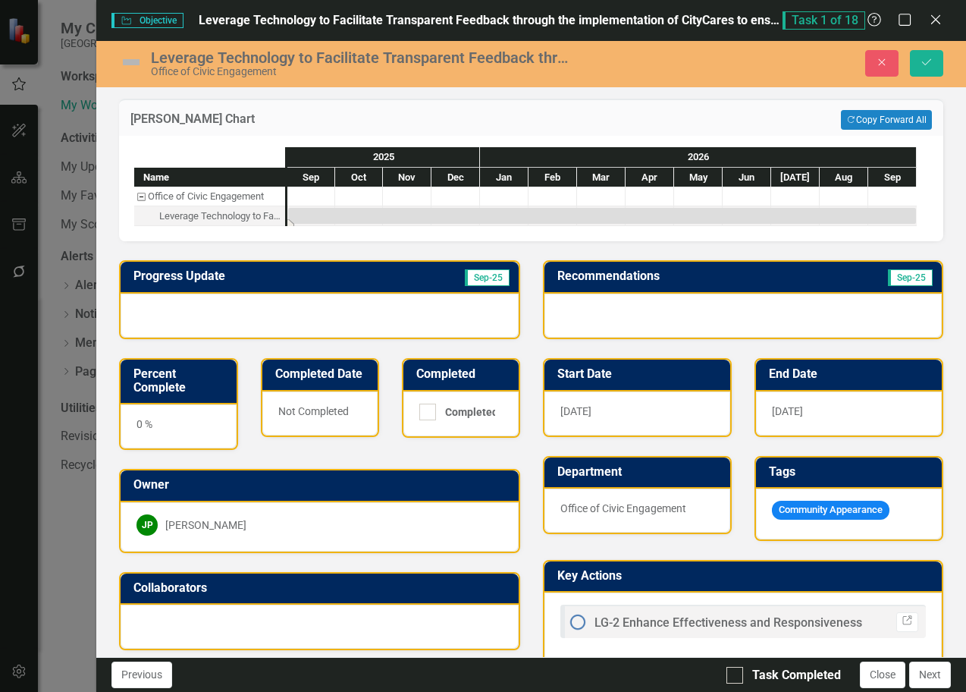
click at [313, 213] on div "Task: Start date: 2025-09-01 End date: 2026-09-30" at bounding box center [602, 216] width 628 height 16
click at [586, 405] on span "[DATE]" at bounding box center [576, 411] width 31 height 12
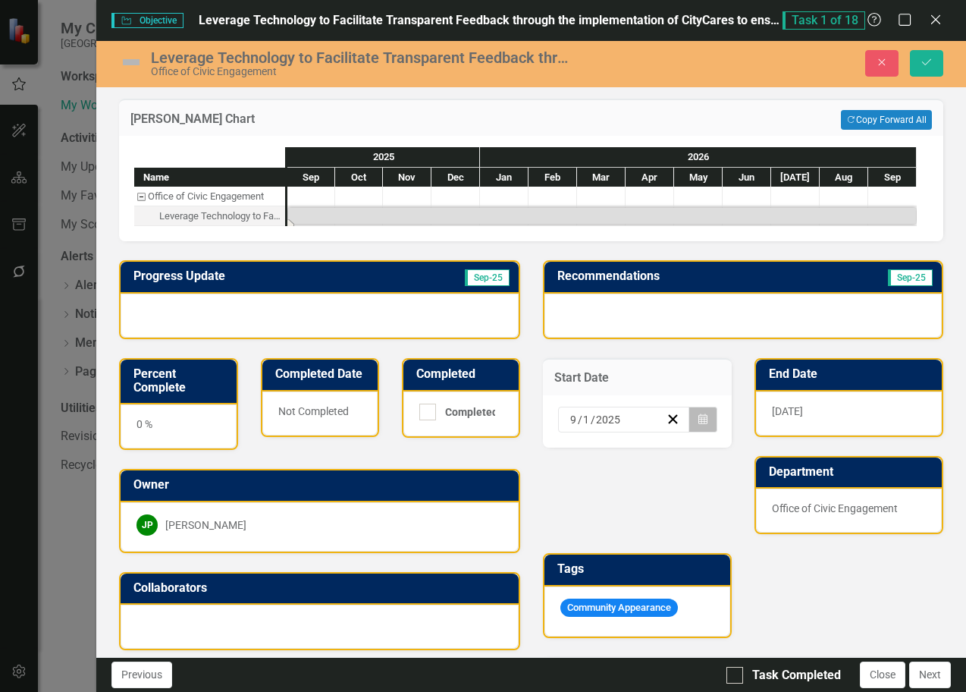
click at [706, 423] on button "Calendar" at bounding box center [703, 420] width 29 height 26
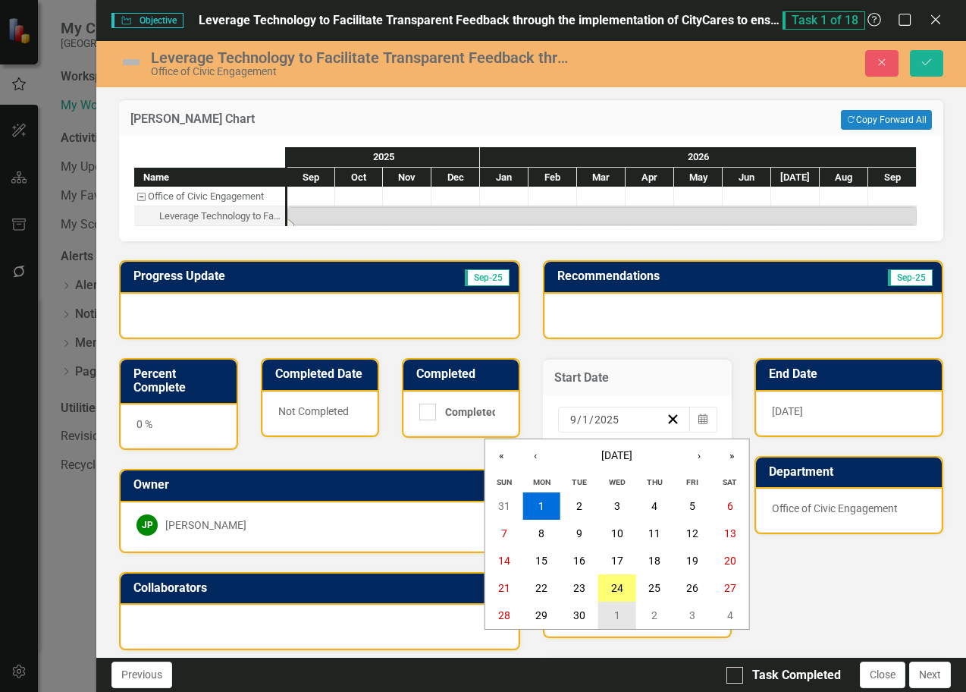
click at [614, 624] on button "1" at bounding box center [618, 615] width 38 height 27
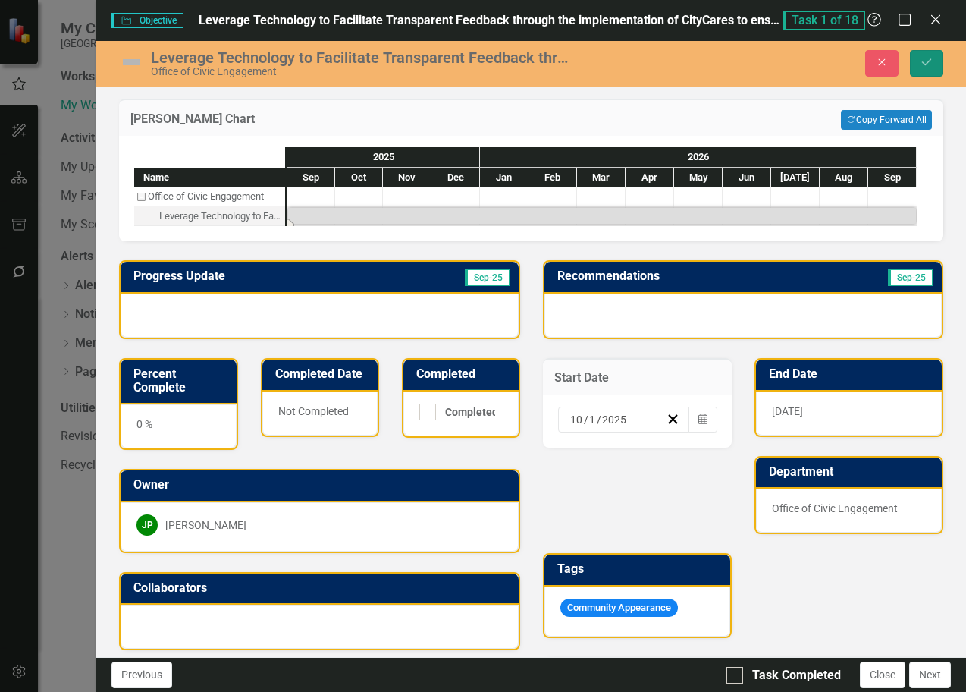
click at [935, 58] on button "Save" at bounding box center [926, 63] width 33 height 27
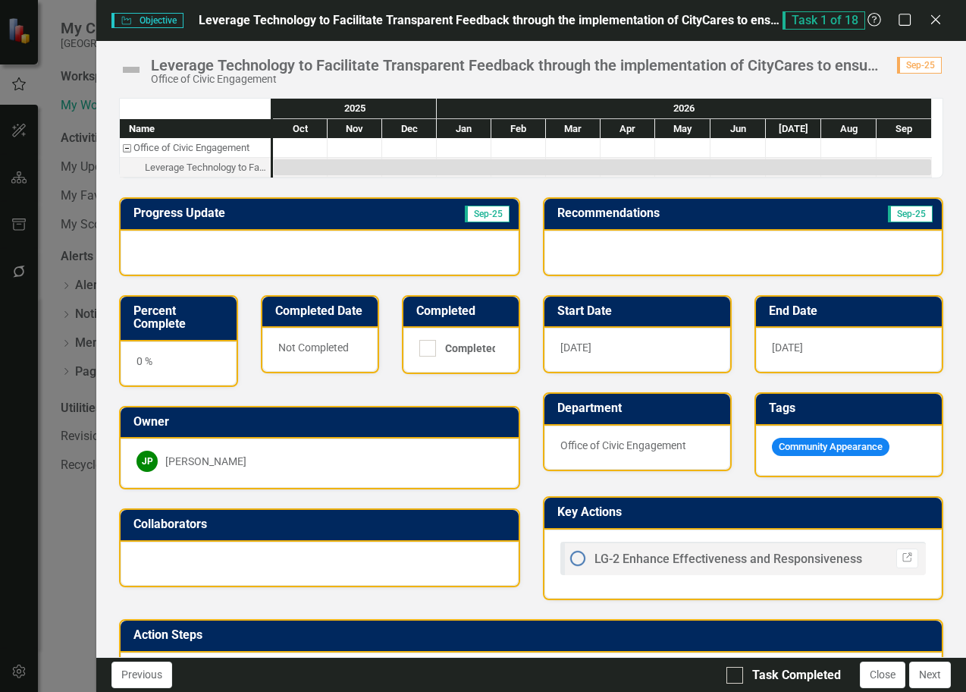
click at [152, 27] on span "Objective Objective" at bounding box center [147, 20] width 71 height 15
click at [926, 70] on span "Sep-25" at bounding box center [919, 65] width 45 height 17
click at [925, 69] on span "Sep-25" at bounding box center [919, 65] width 45 height 17
click at [873, 76] on div "Office of Civic Engagement" at bounding box center [516, 79] width 731 height 11
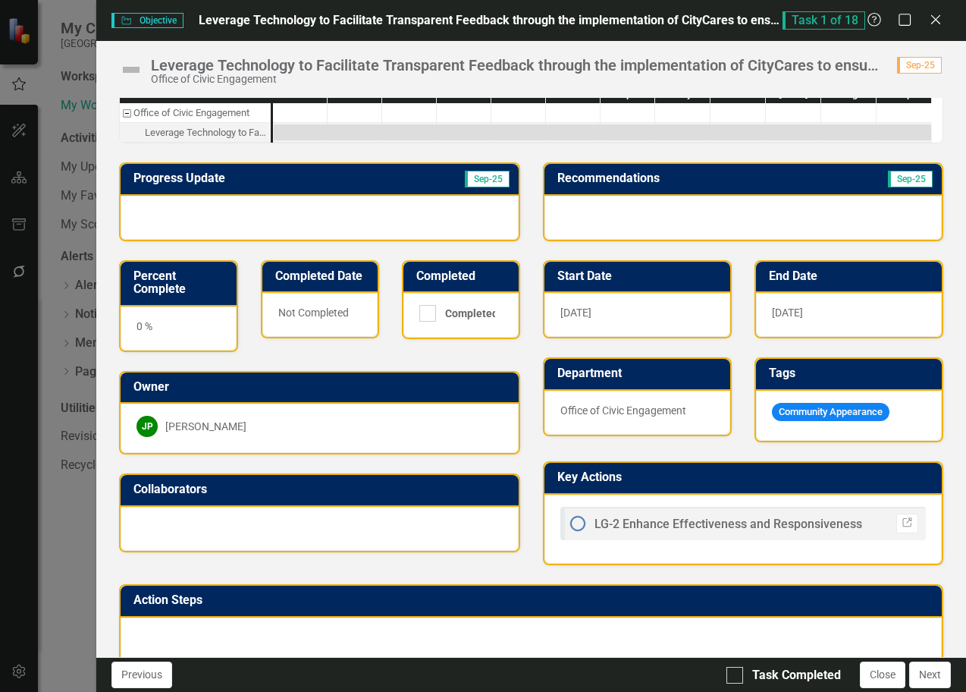
scroll to position [53, 0]
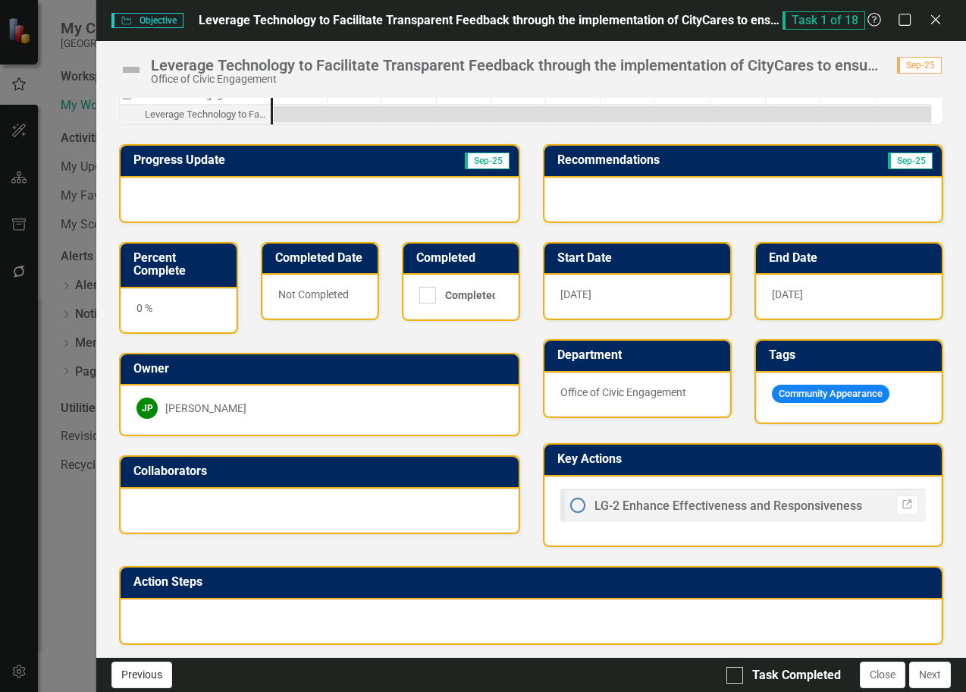
click at [137, 682] on button "Previous" at bounding box center [142, 675] width 61 height 27
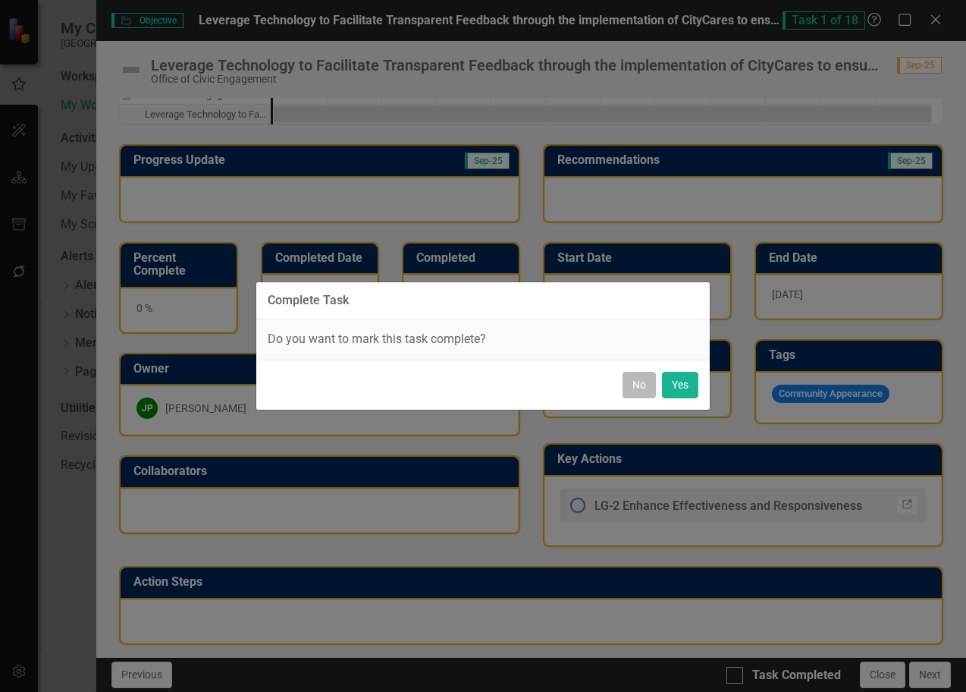
click at [651, 385] on button "No" at bounding box center [639, 385] width 33 height 27
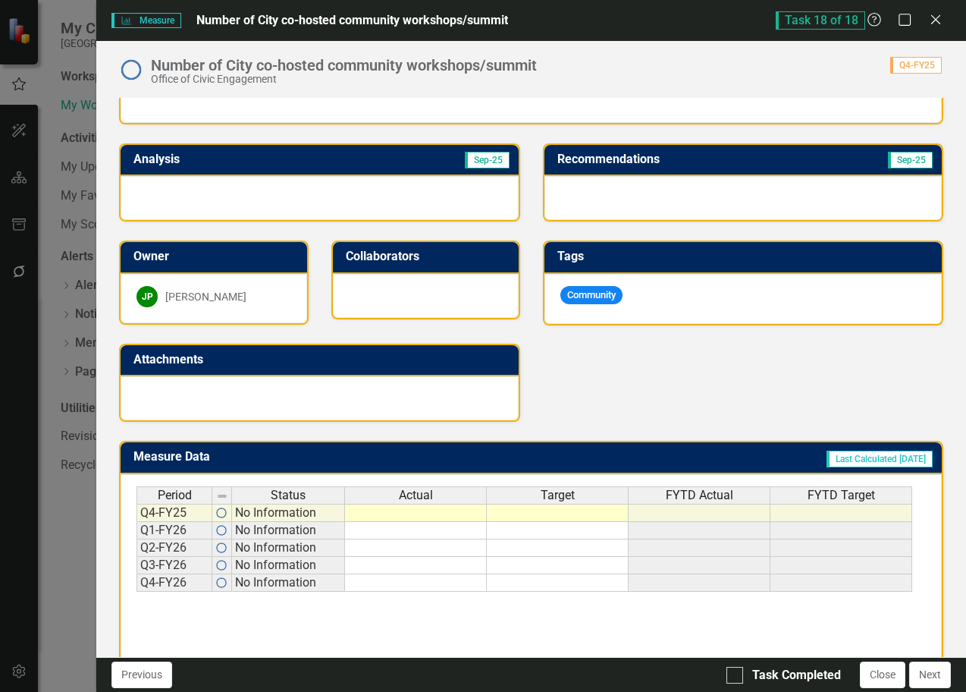
scroll to position [282, 0]
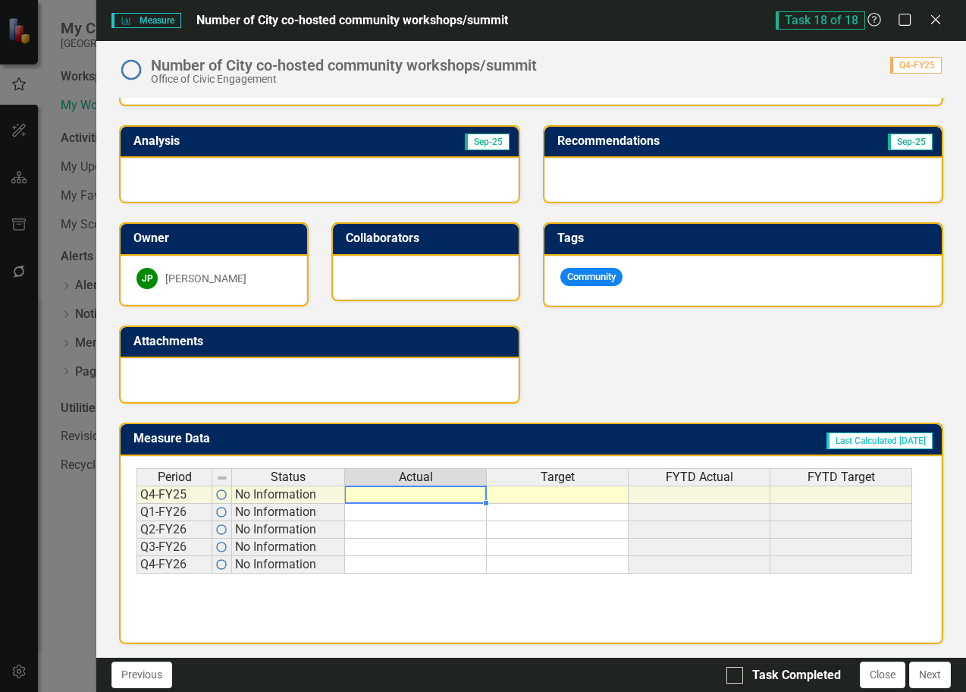
click at [426, 492] on td at bounding box center [416, 495] width 142 height 18
click at [940, 25] on icon "Close" at bounding box center [935, 19] width 19 height 14
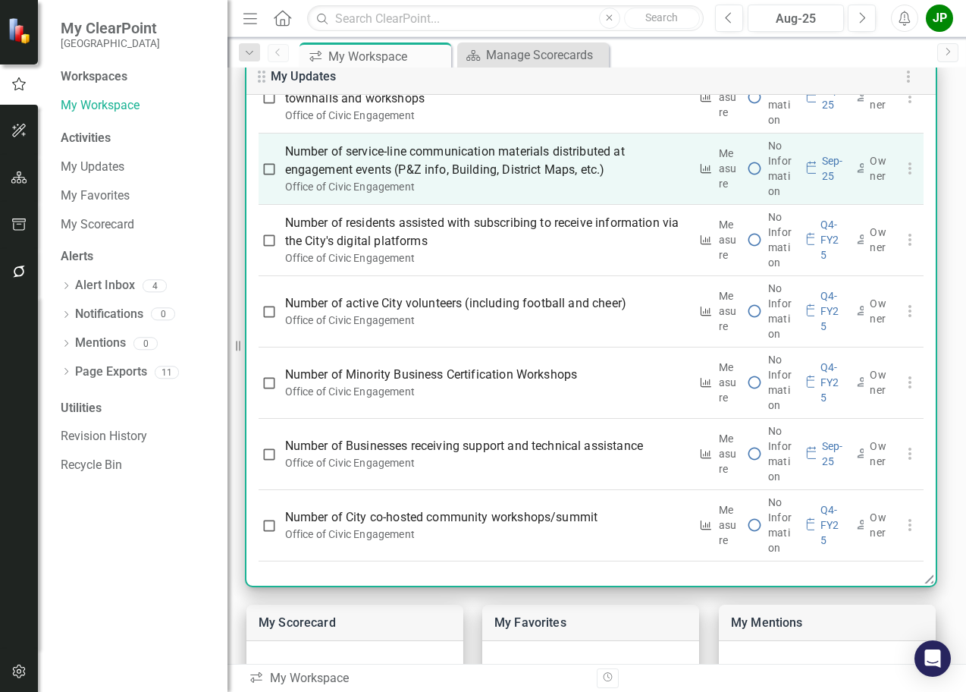
scroll to position [1410, 0]
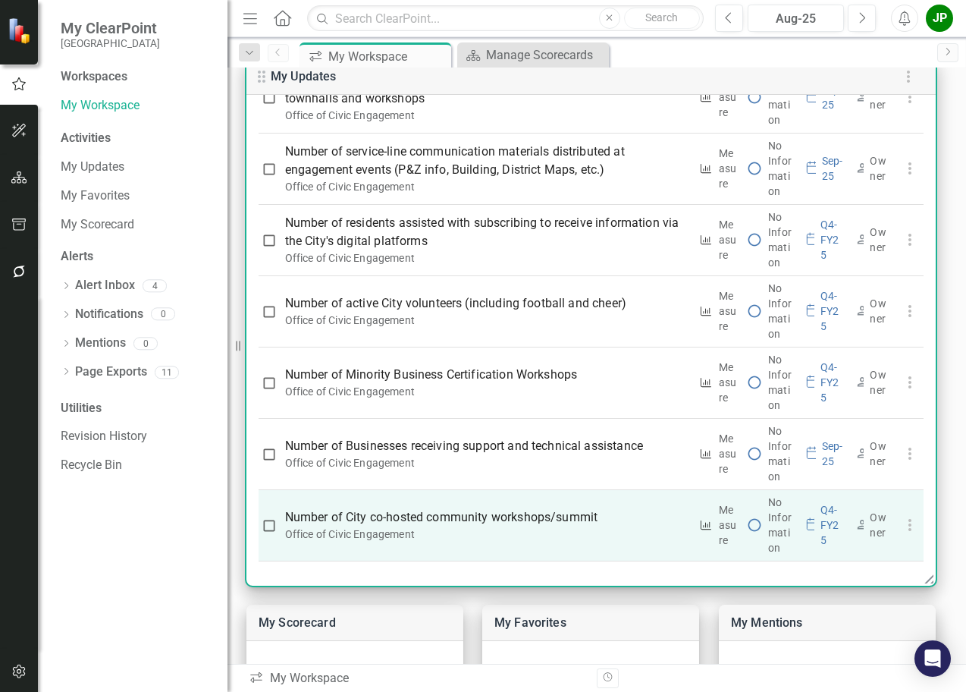
click at [500, 520] on p "Number of City co-hosted community workshops/summit" at bounding box center [487, 517] width 404 height 18
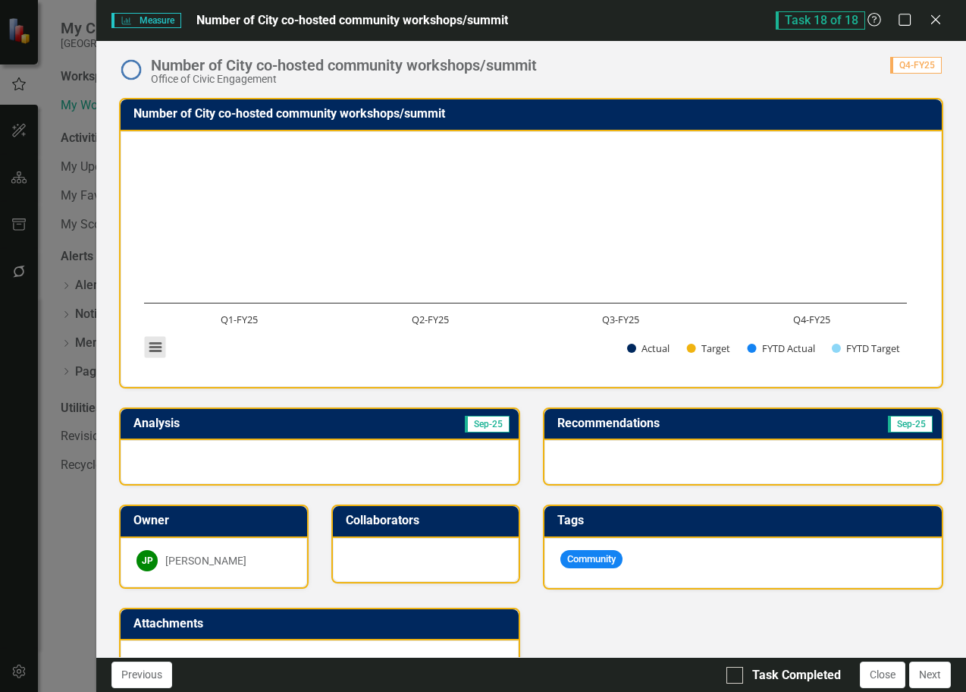
click at [156, 349] on button "View chart menu, Chart" at bounding box center [155, 347] width 21 height 21
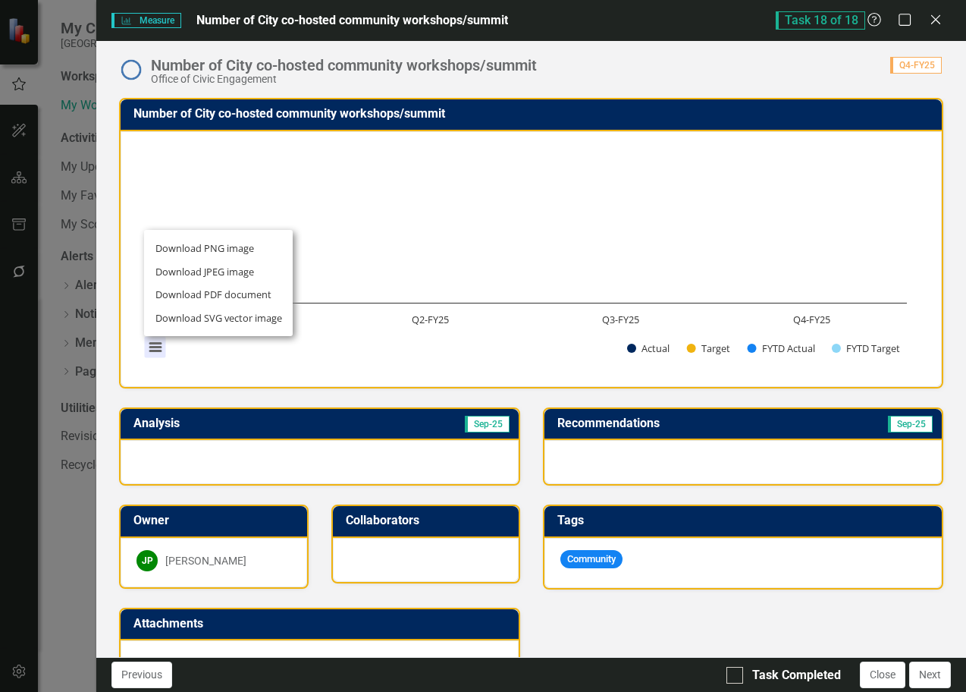
click at [156, 349] on div "Download PNG image Download JPEG image Download PDF document Download SVG vecto…" at bounding box center [218, 283] width 191 height 148
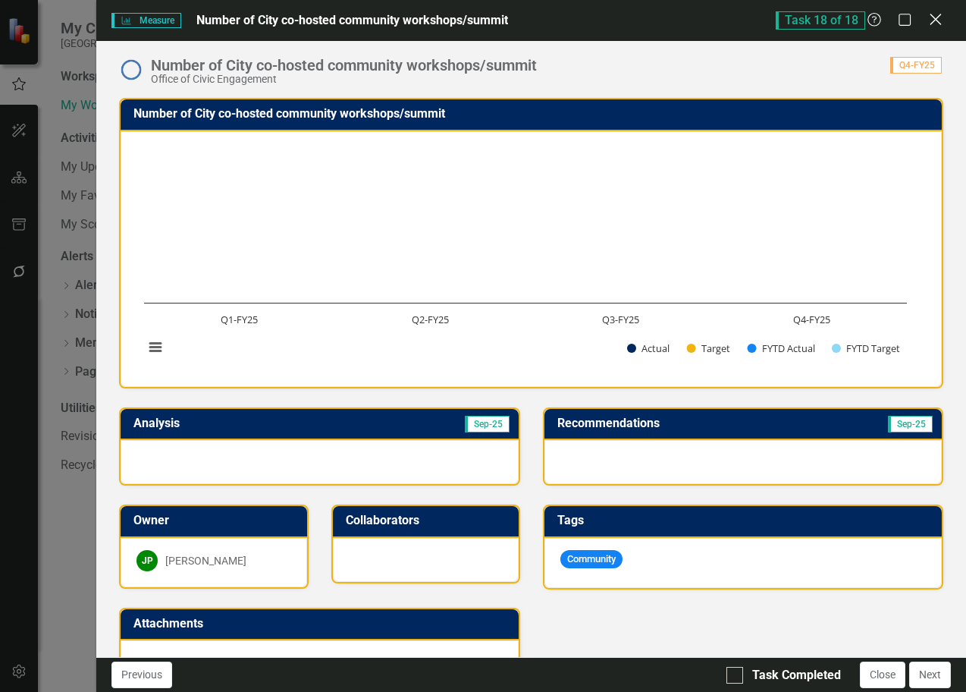
click at [936, 24] on icon "Close" at bounding box center [935, 19] width 19 height 14
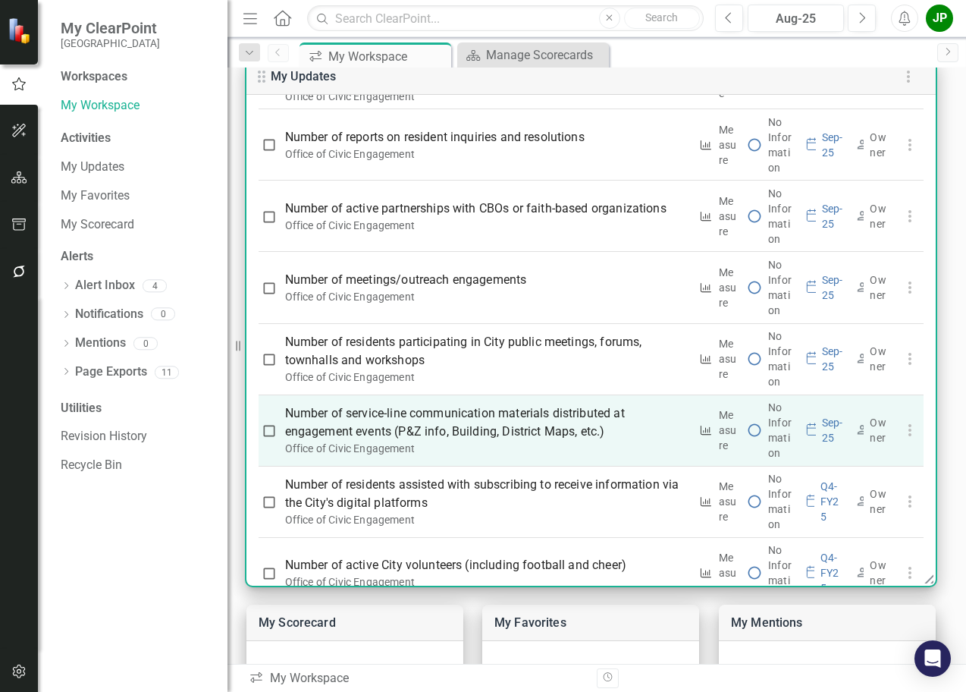
scroll to position [1030, 0]
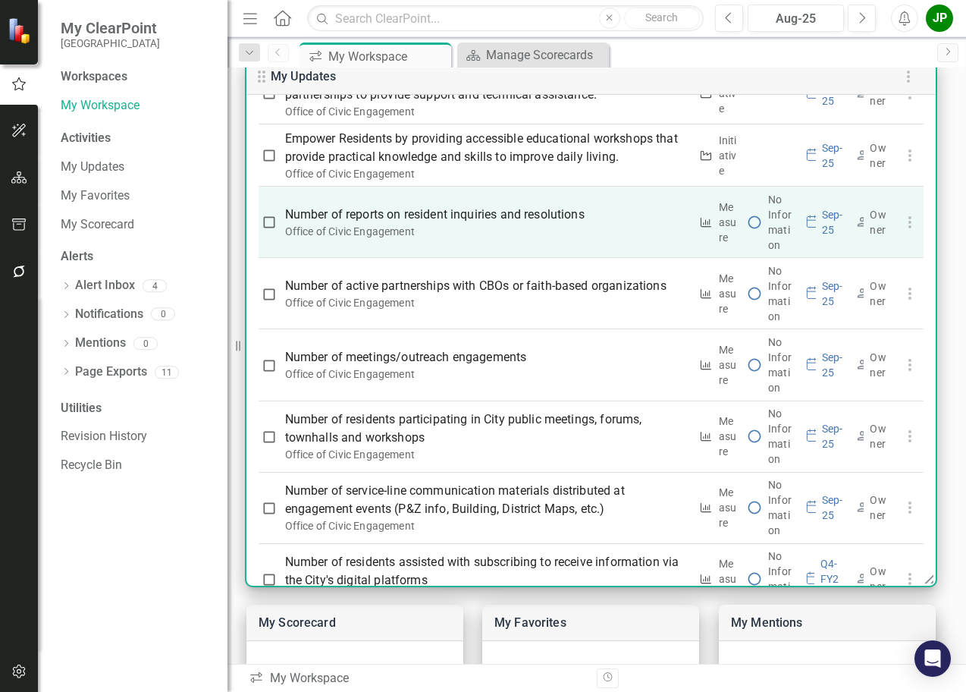
click at [476, 224] on p "Number of reports on resident inquiries and resolutions" at bounding box center [487, 215] width 404 height 18
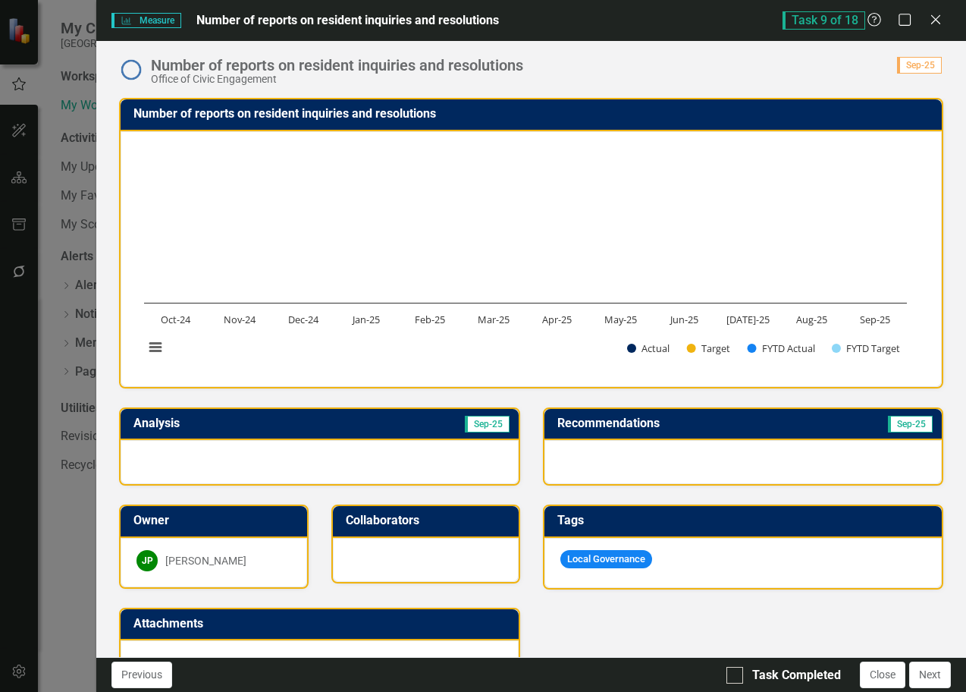
click at [189, 321] on text "Oct-24" at bounding box center [177, 320] width 30 height 14
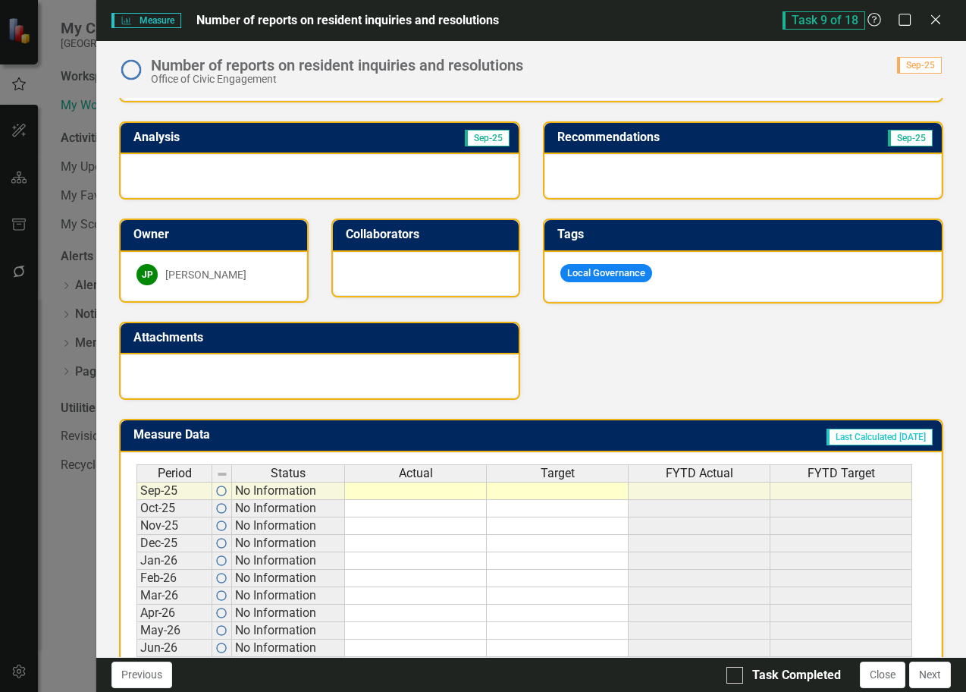
scroll to position [376, 0]
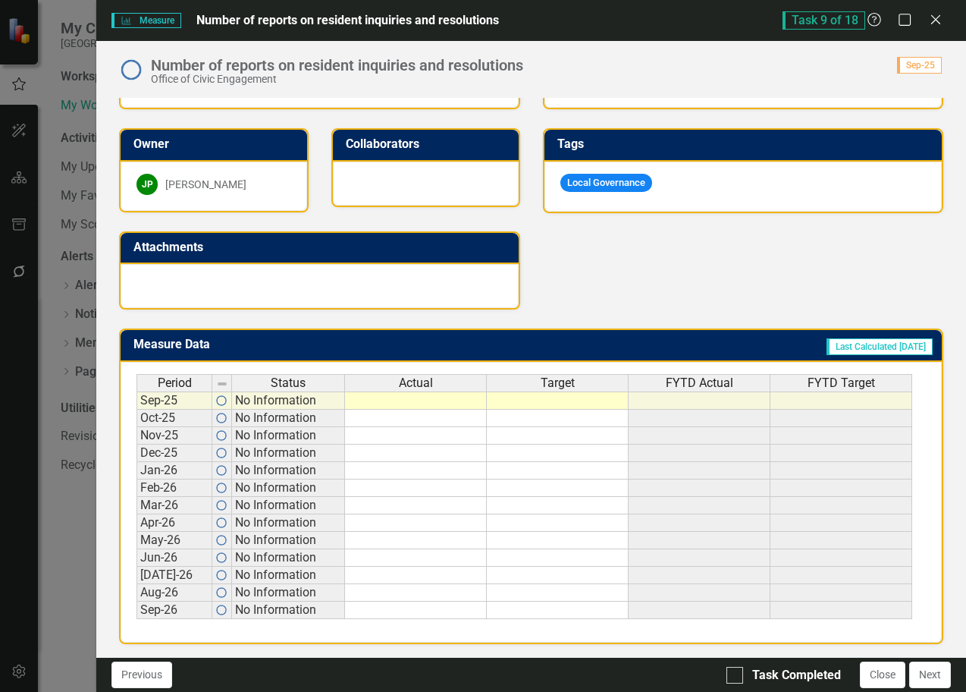
click at [413, 404] on td at bounding box center [416, 400] width 142 height 18
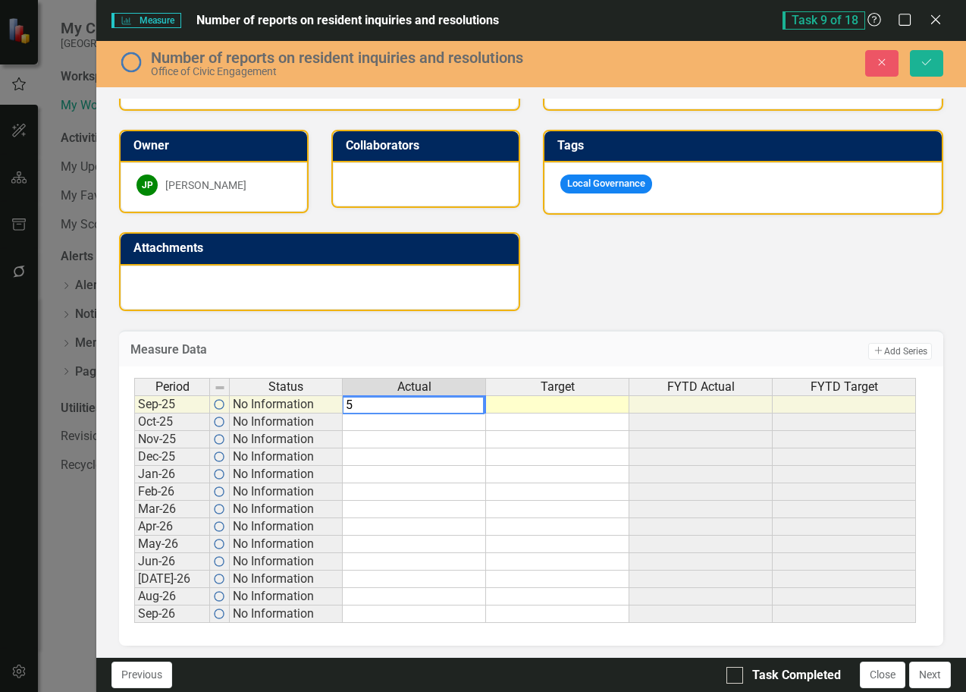
type textarea "5"
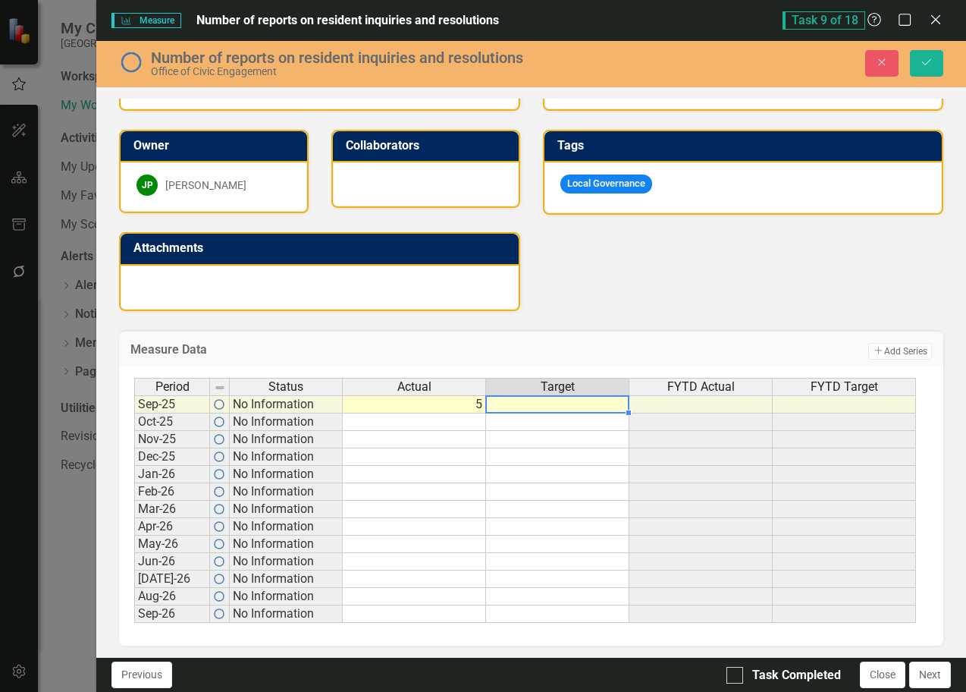
click at [542, 400] on td at bounding box center [557, 404] width 143 height 18
click at [558, 401] on td at bounding box center [557, 404] width 143 height 18
click at [549, 404] on td at bounding box center [557, 404] width 143 height 18
drag, startPoint x: 558, startPoint y: 407, endPoint x: 561, endPoint y: 467, distance: 60.0
click at [561, 467] on div "Period Status Actual Target FYTD Actual FYTD Target Sep-25 No Information [DATE…" at bounding box center [525, 501] width 782 height 246
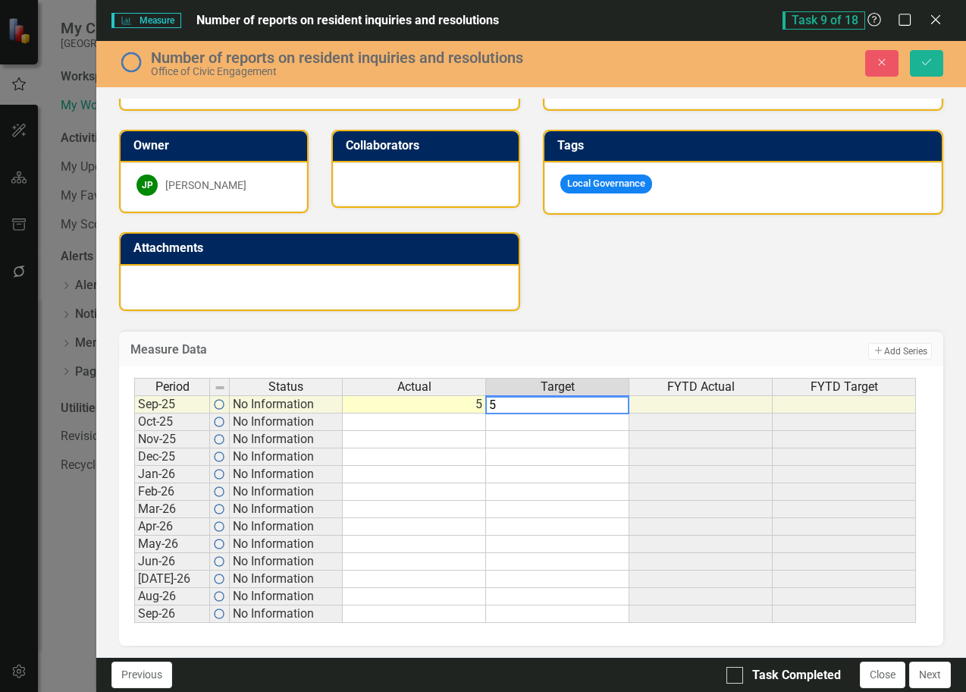
drag, startPoint x: 517, startPoint y: 406, endPoint x: 516, endPoint y: 420, distance: 13.7
click at [518, 436] on div "Period Status Actual Target FYTD Actual FYTD Target Sep-25 No Information [DATE…" at bounding box center [525, 501] width 782 height 246
drag, startPoint x: 564, startPoint y: 406, endPoint x: 566, endPoint y: 416, distance: 10.9
click at [566, 416] on div "Period Status Actual Target FYTD Actual FYTD Target Sep-25 No Information [DATE…" at bounding box center [525, 501] width 782 height 246
drag, startPoint x: 572, startPoint y: 401, endPoint x: 572, endPoint y: 421, distance: 19.7
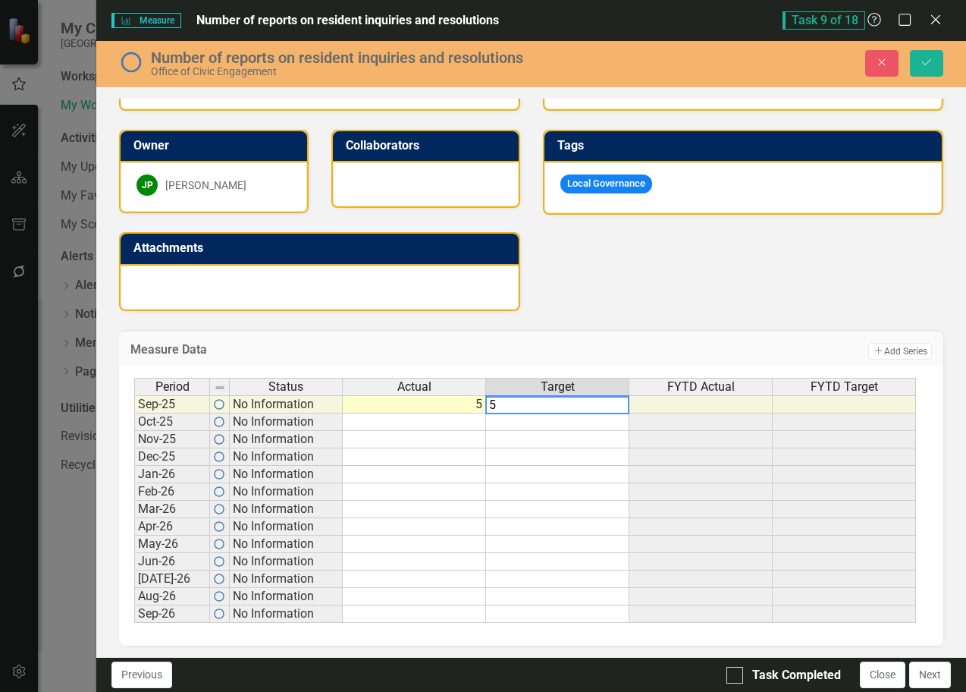
type textarea "5"
click at [525, 410] on textarea "5" at bounding box center [558, 405] width 144 height 18
click at [501, 418] on td at bounding box center [557, 421] width 143 height 17
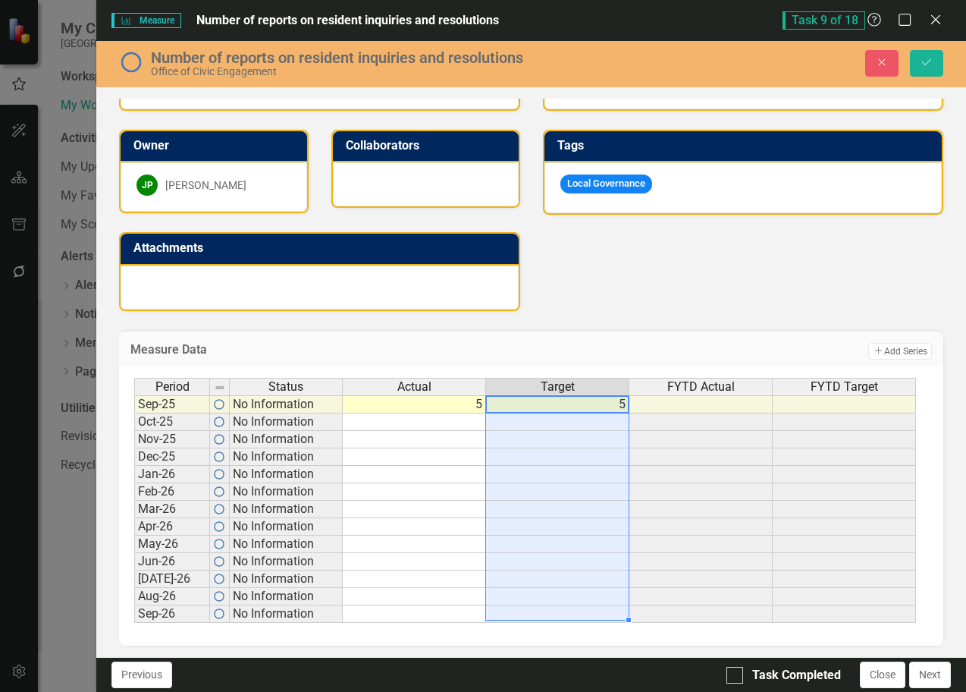
drag, startPoint x: 534, startPoint y: 401, endPoint x: 552, endPoint y: 608, distance: 207.8
click at [552, 608] on tbody "Sep-25 No Information 5 [DATE]-25 No Information Nov-25 No Information Dec-25 N…" at bounding box center [525, 509] width 782 height 228
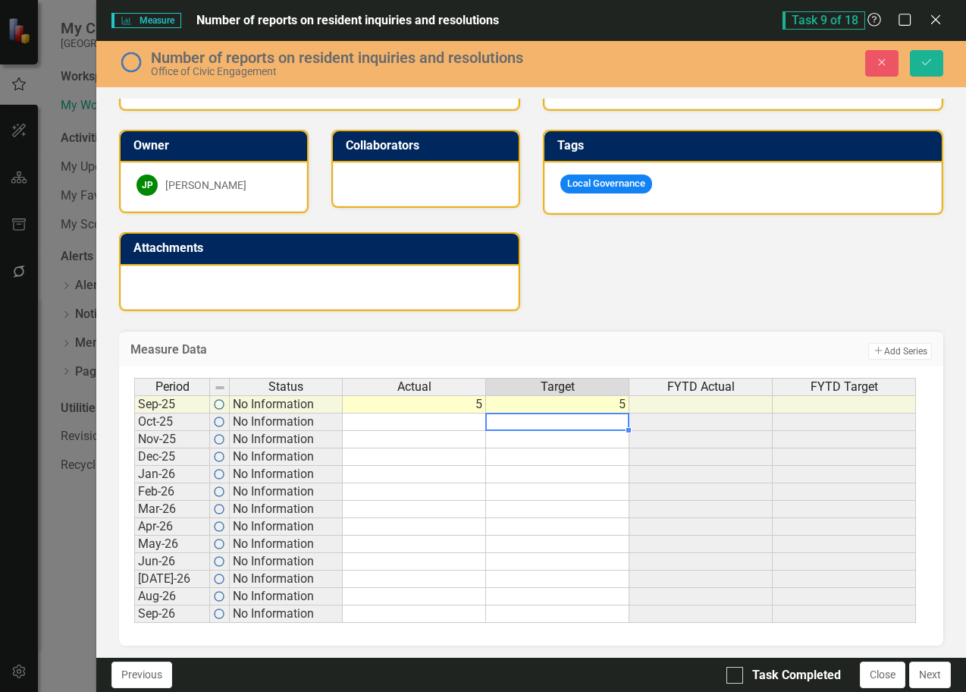
click at [583, 420] on td at bounding box center [557, 421] width 143 height 17
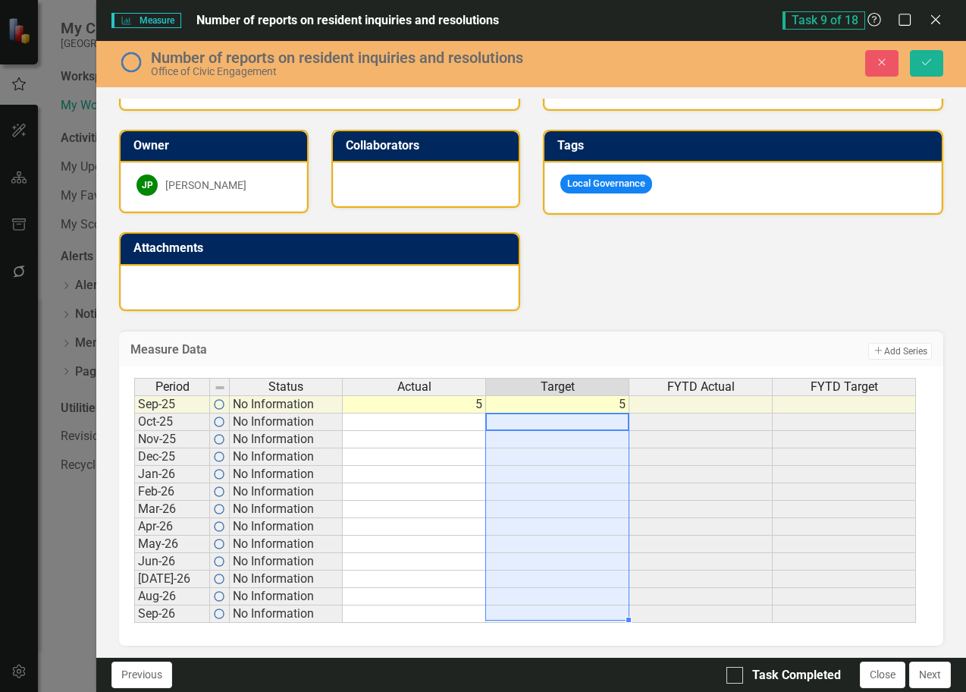
drag, startPoint x: 583, startPoint y: 422, endPoint x: 572, endPoint y: 500, distance: 78.9
click at [134, 618] on div "Period Status Actual Target FYTD Actual FYTD Target Sep-25 No Information 5 [DA…" at bounding box center [134, 500] width 0 height 245
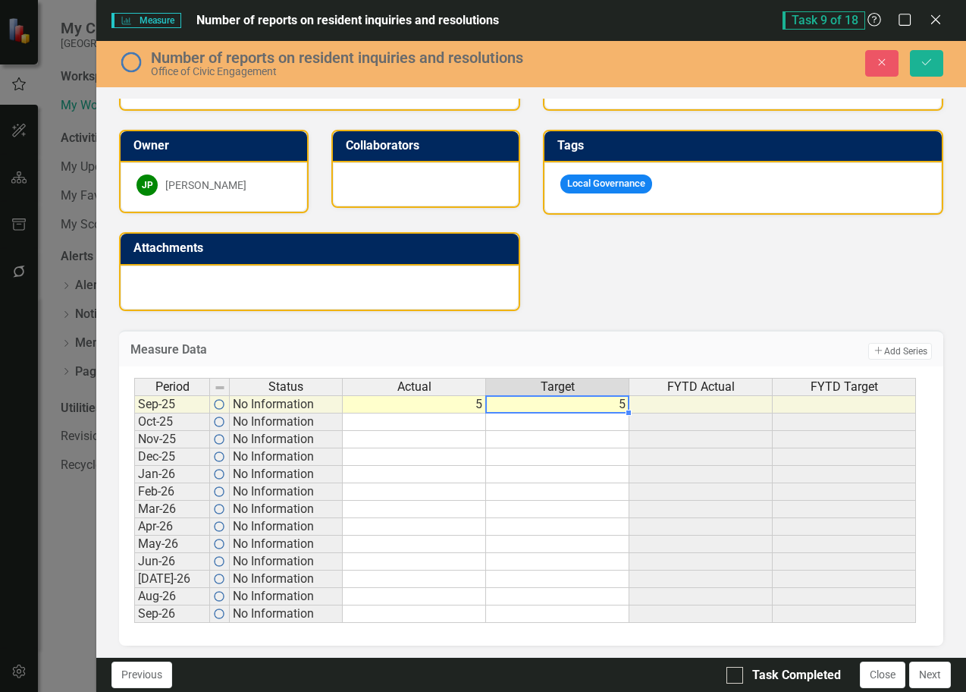
click at [611, 401] on td "5" at bounding box center [557, 404] width 143 height 18
click at [621, 412] on div at bounding box center [557, 413] width 143 height 2
click at [611, 404] on td "5" at bounding box center [557, 404] width 143 height 18
click at [134, 414] on div "Period Status Actual Target FYTD Actual FYTD Target Sep-25 No Information 5 [DA…" at bounding box center [134, 500] width 0 height 245
click at [618, 404] on td "5" at bounding box center [557, 404] width 143 height 18
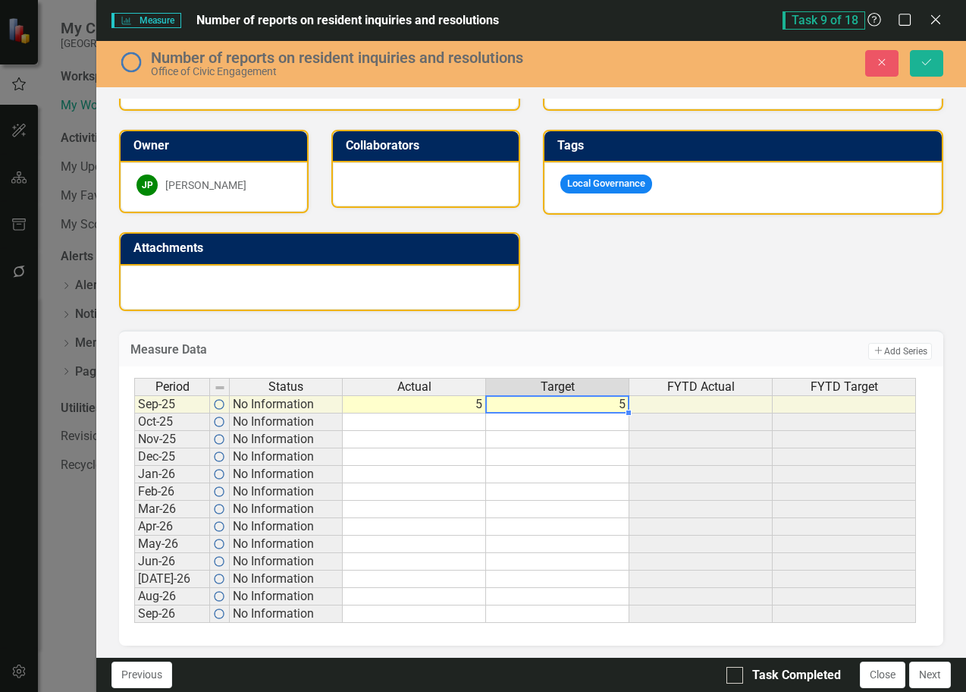
click at [618, 404] on td "5" at bounding box center [557, 404] width 143 height 18
click at [574, 420] on td at bounding box center [557, 421] width 143 height 17
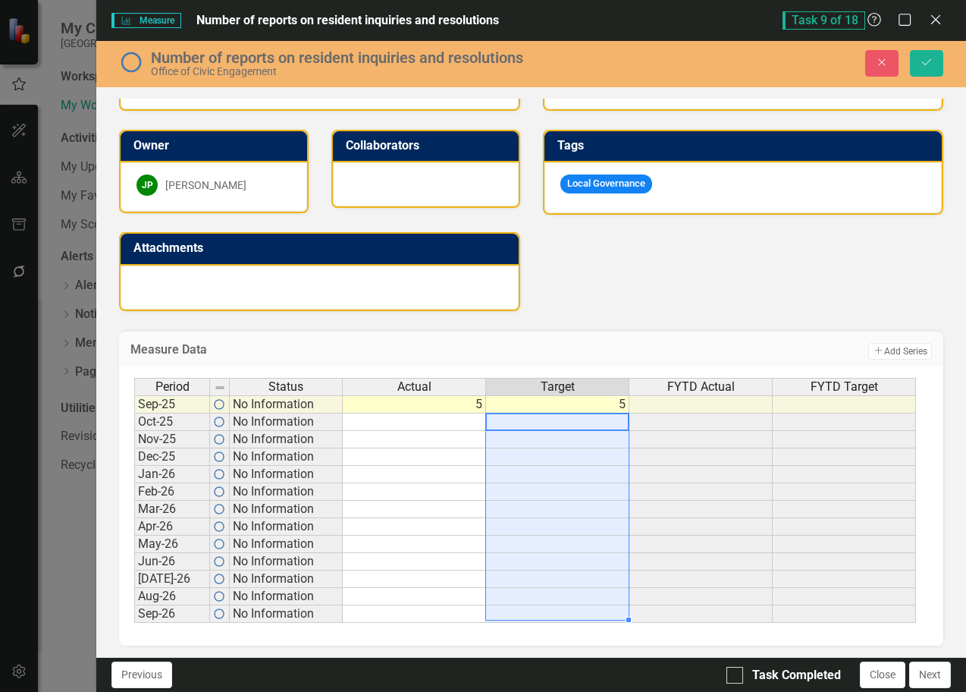
drag, startPoint x: 574, startPoint y: 420, endPoint x: 598, endPoint y: 591, distance: 173.2
click at [589, 621] on div "Period Status Actual Target FYTD Actual FYTD Target Sep-25 No Information 5 [DA…" at bounding box center [525, 501] width 782 height 246
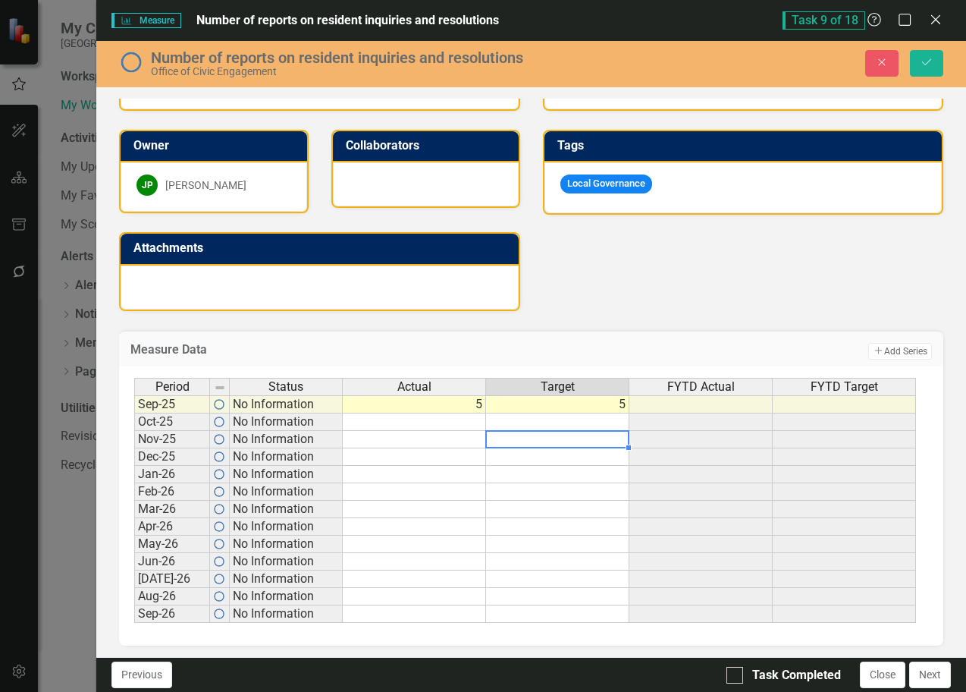
click at [619, 432] on td at bounding box center [557, 439] width 143 height 17
click at [625, 406] on td "5" at bounding box center [557, 404] width 143 height 18
click at [605, 407] on td "5" at bounding box center [557, 404] width 143 height 18
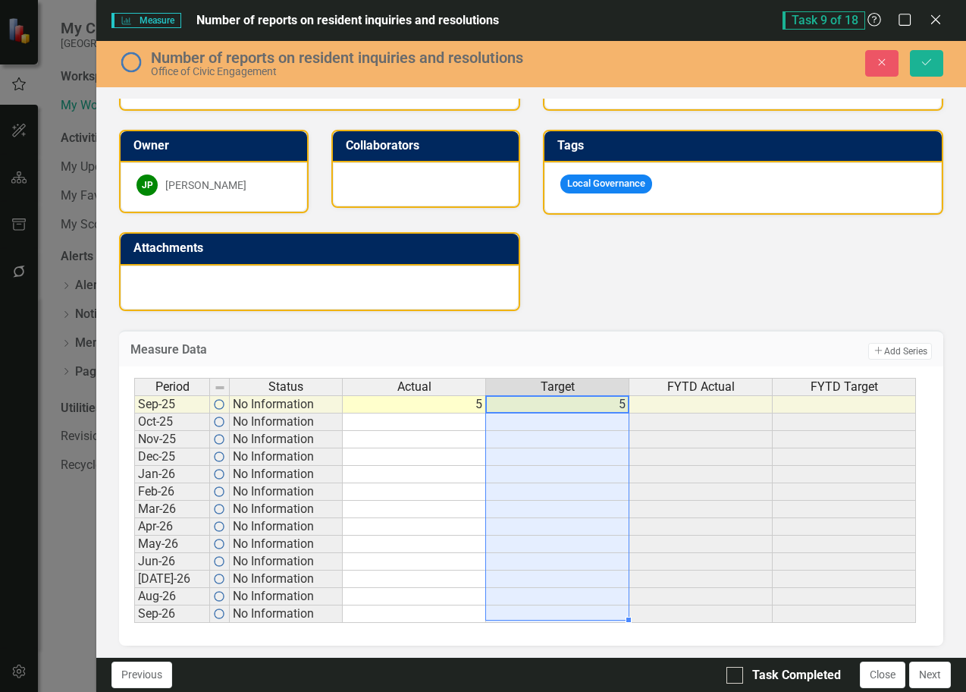
drag, startPoint x: 605, startPoint y: 407, endPoint x: 594, endPoint y: 616, distance: 208.9
click at [594, 616] on tbody "Sep-25 No Information 5 [DATE]-25 No Information Nov-25 No Information Dec-25 N…" at bounding box center [525, 509] width 782 height 228
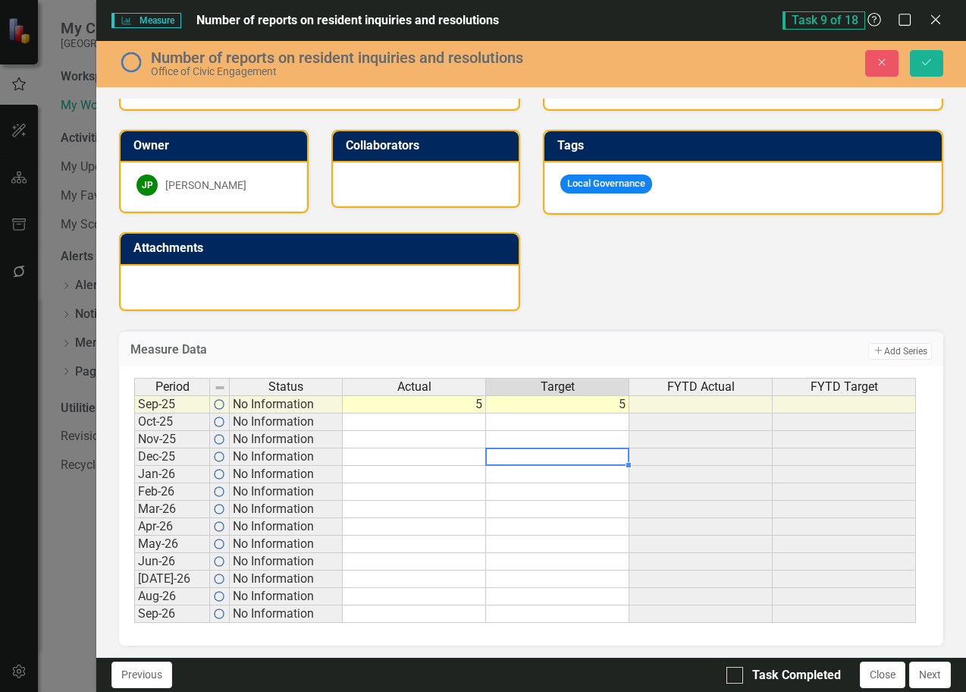
click at [534, 452] on td at bounding box center [557, 456] width 143 height 17
click at [611, 417] on td at bounding box center [557, 421] width 143 height 17
click at [707, 407] on td at bounding box center [701, 404] width 143 height 18
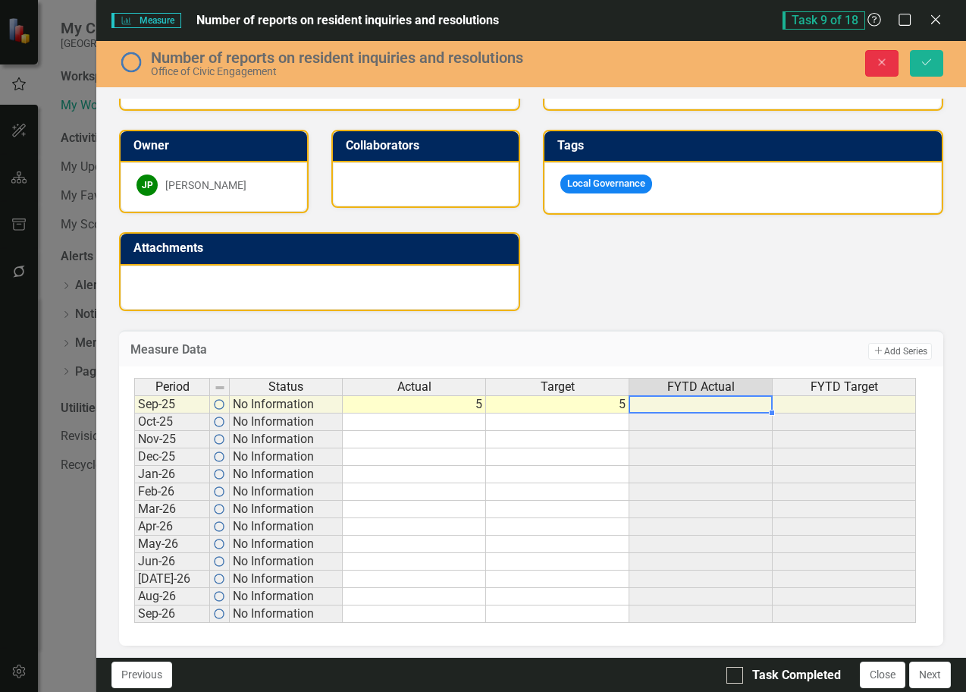
click at [873, 58] on button "Close" at bounding box center [882, 63] width 33 height 27
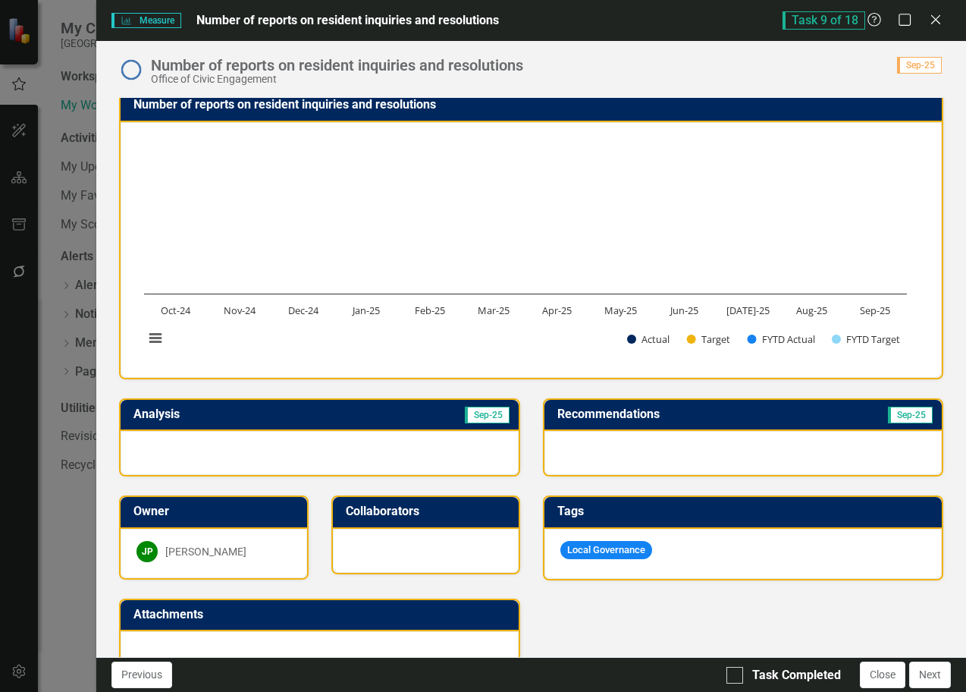
scroll to position [0, 0]
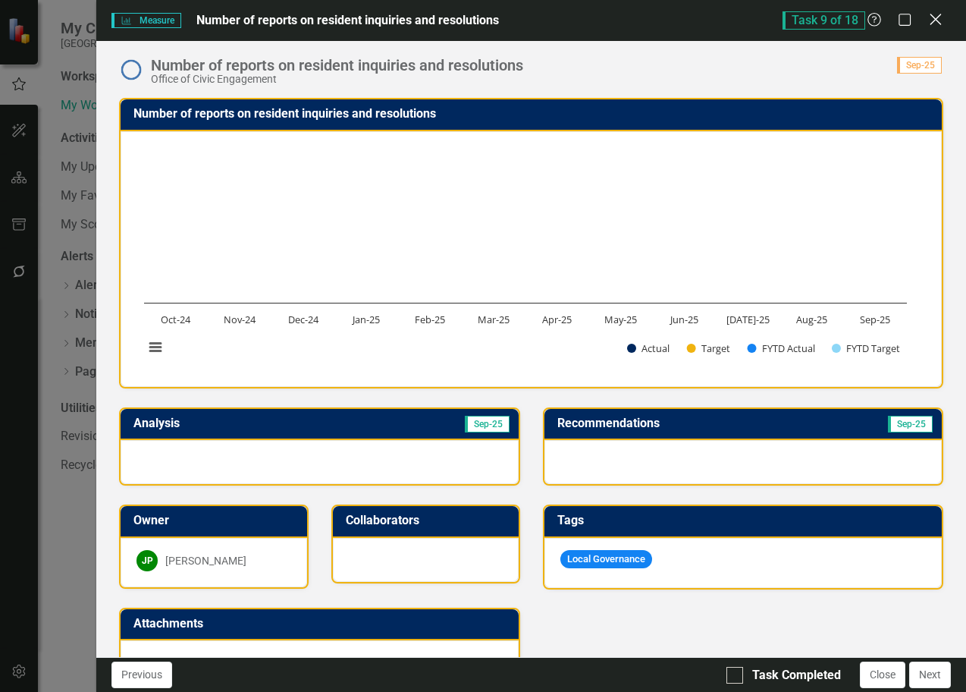
click at [942, 25] on icon "Close" at bounding box center [935, 19] width 19 height 14
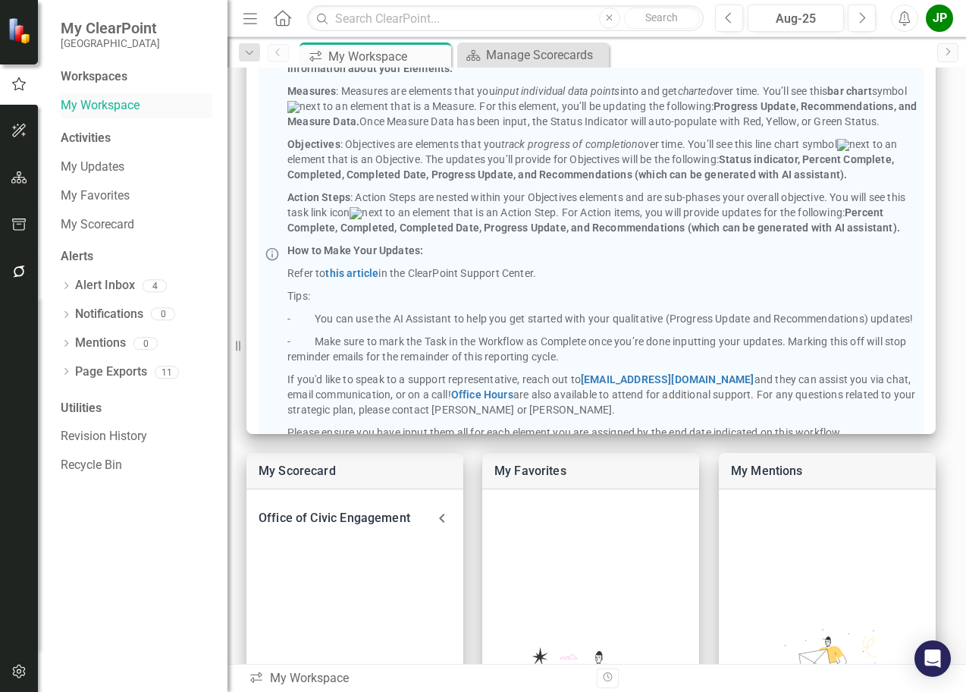
click at [93, 108] on link "My Workspace" at bounding box center [137, 105] width 152 height 17
click at [114, 171] on link "My Updates" at bounding box center [137, 167] width 152 height 17
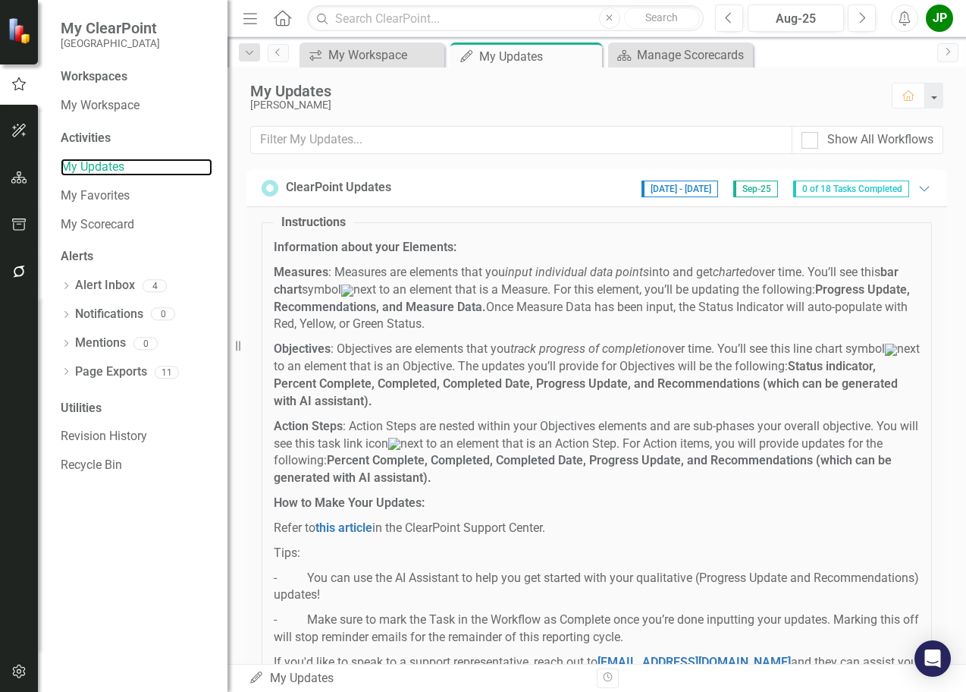
scroll to position [76, 0]
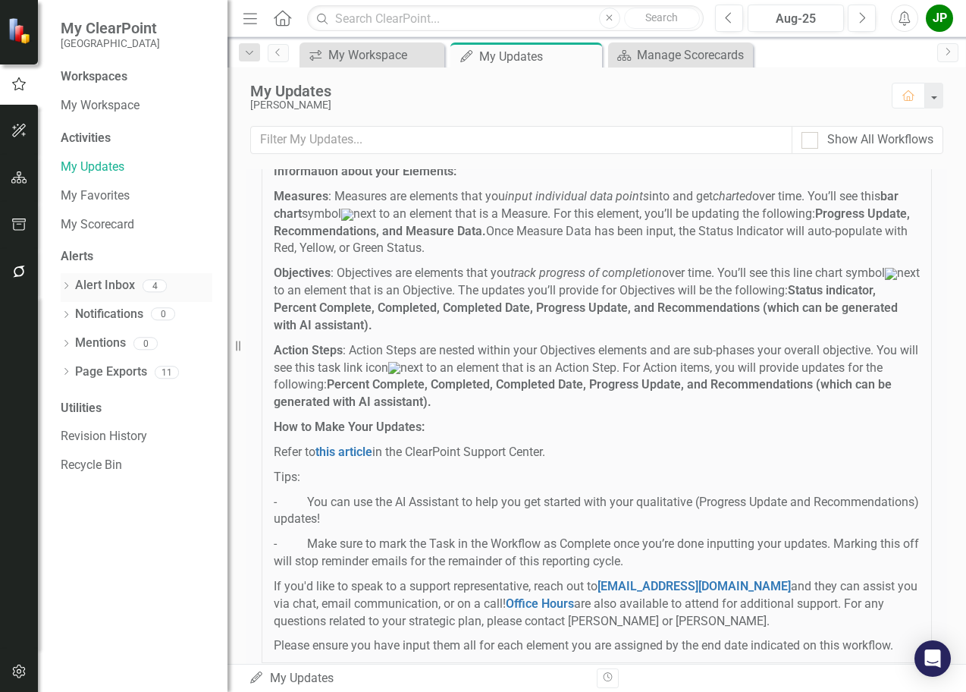
click at [116, 289] on link "Alert Inbox" at bounding box center [105, 285] width 60 height 17
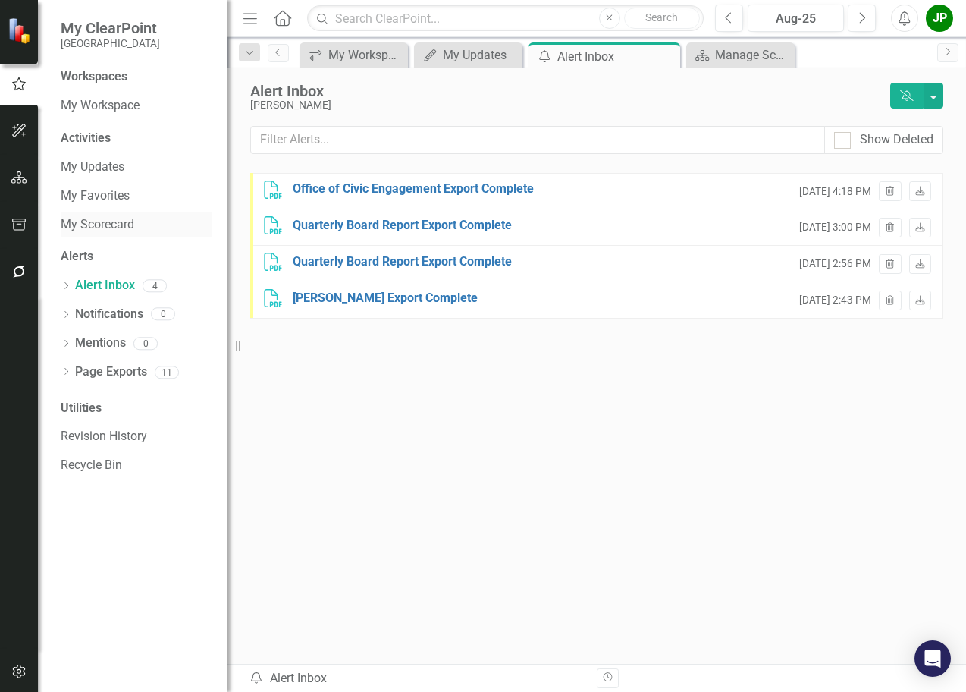
click at [79, 222] on link "My Scorecard" at bounding box center [137, 224] width 152 height 17
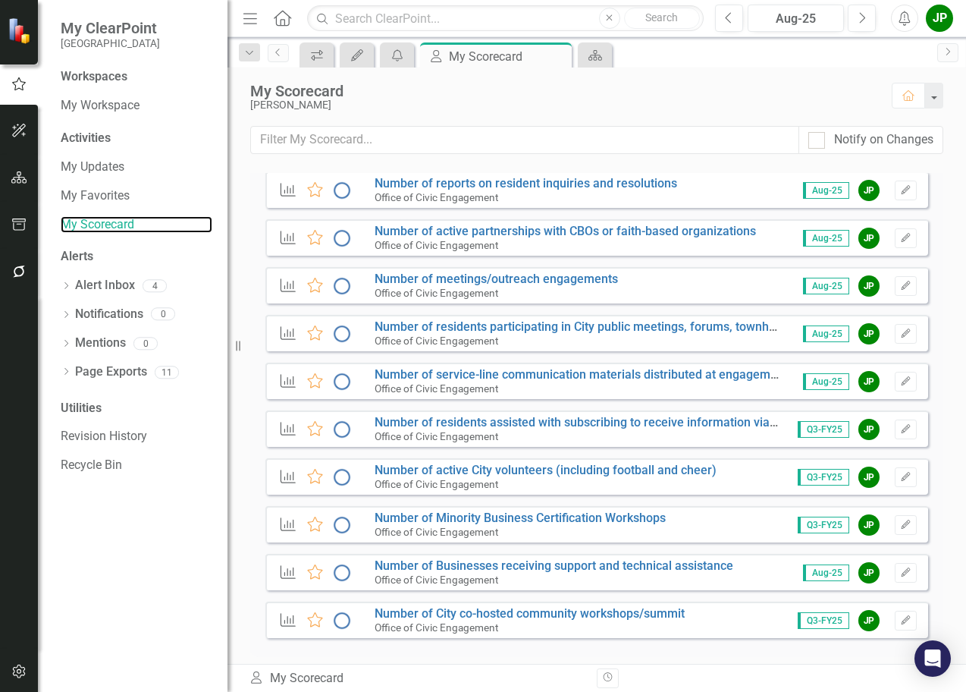
scroll to position [426, 0]
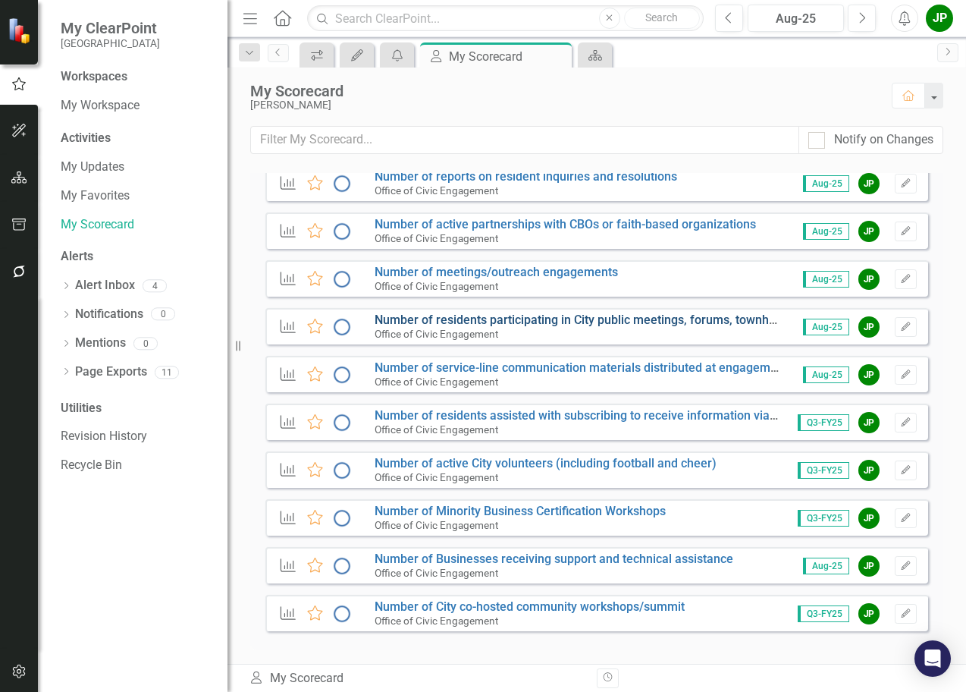
click at [467, 321] on link "Number of residents participating in City public meetings, forums, townhalls an…" at bounding box center [624, 320] width 499 height 14
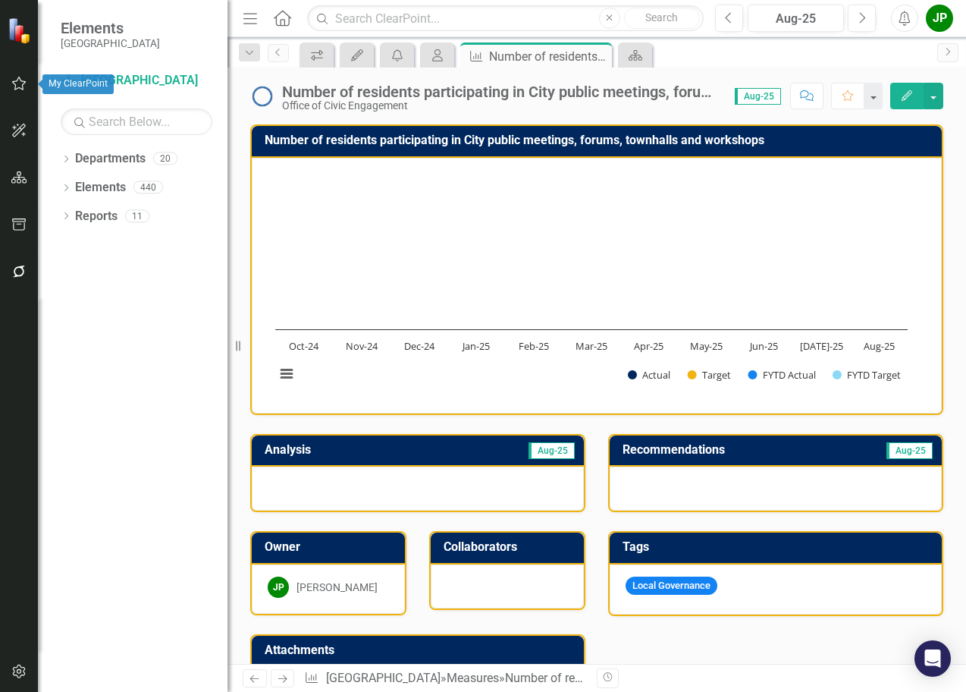
click at [21, 96] on button "button" at bounding box center [19, 84] width 34 height 32
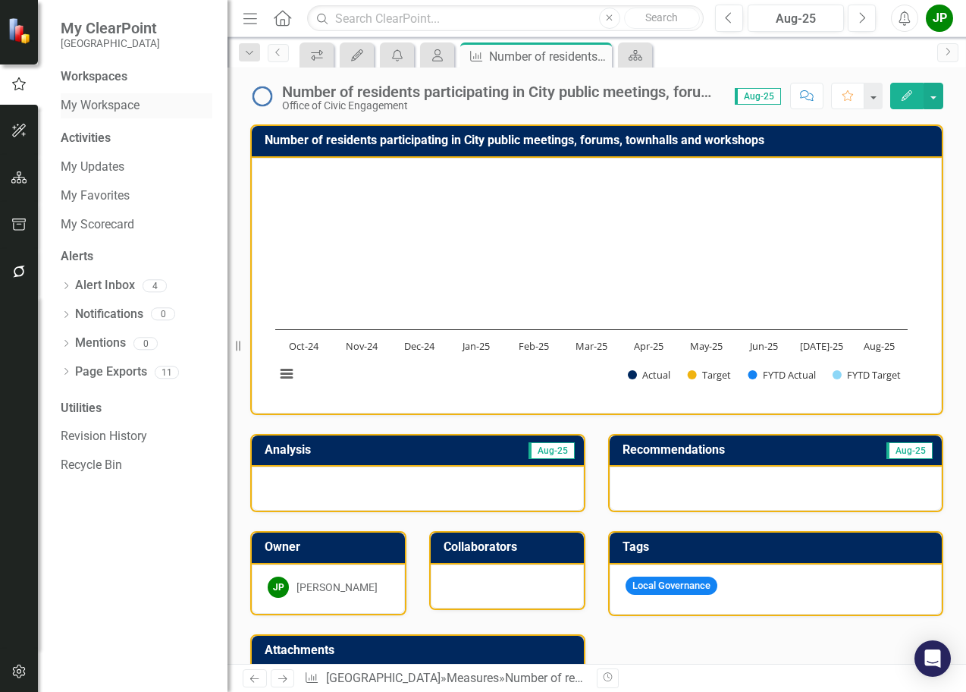
click at [109, 111] on link "My Workspace" at bounding box center [137, 105] width 152 height 17
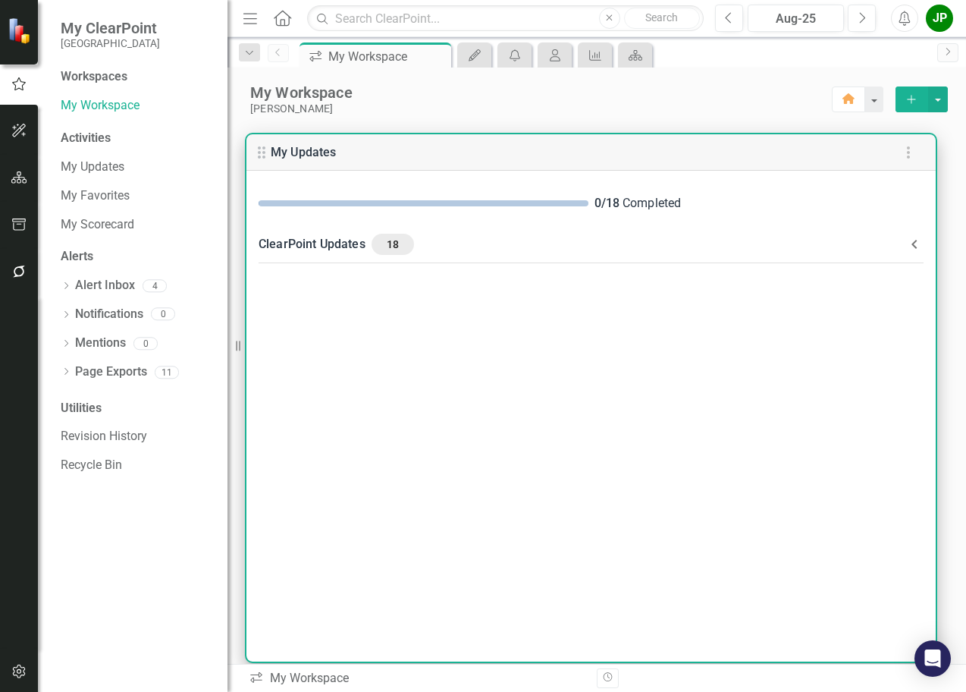
click at [431, 209] on div "0 / 18 Completed" at bounding box center [592, 204] width 690 height 42
click at [386, 246] on span "18" at bounding box center [393, 244] width 30 height 14
